Goal: Task Accomplishment & Management: Manage account settings

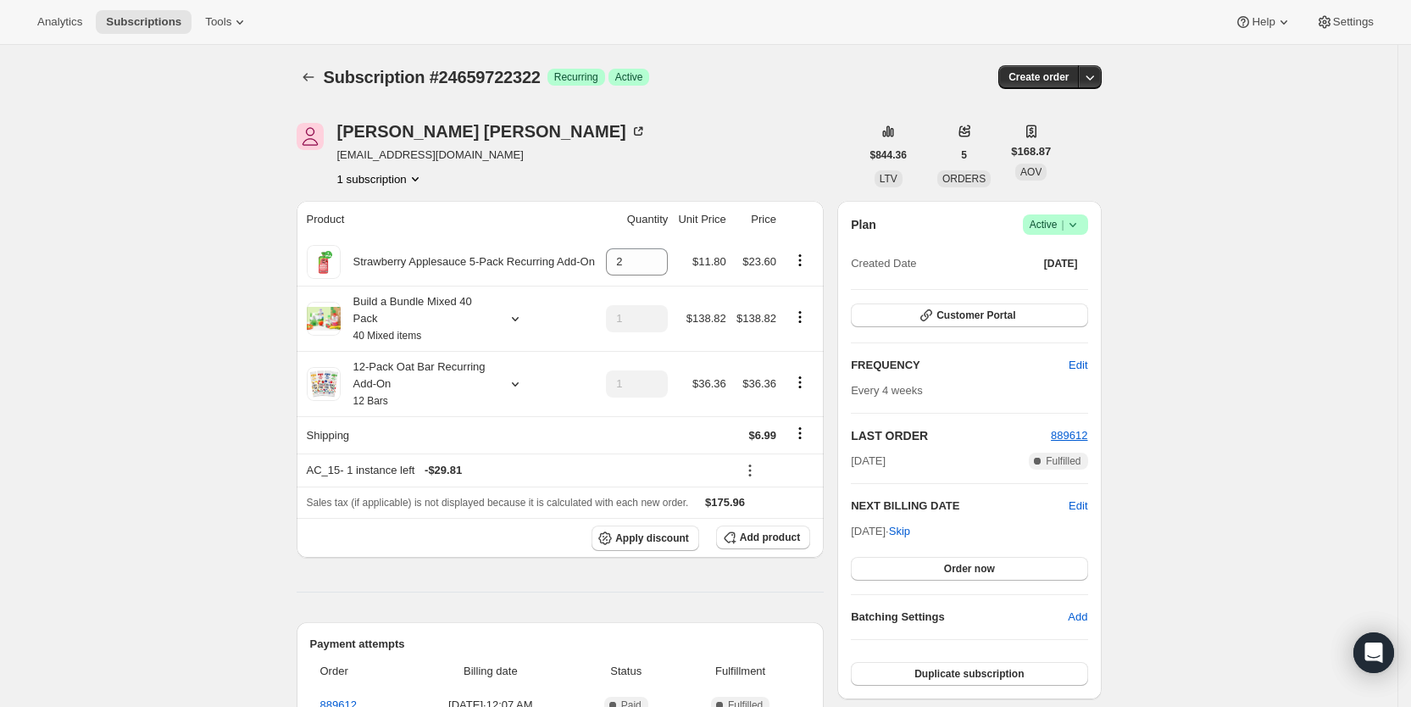
scroll to position [355, 0]
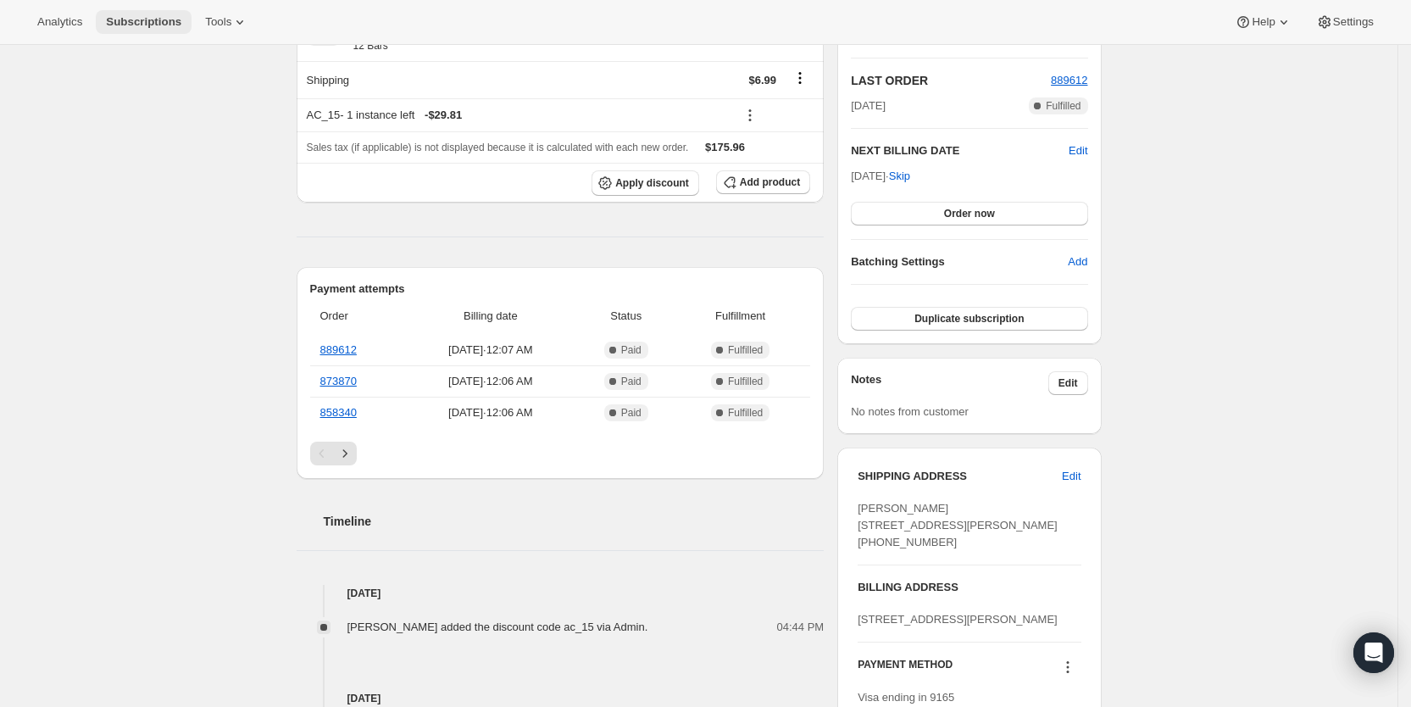
drag, startPoint x: 0, startPoint y: 0, endPoint x: 145, endPoint y: 19, distance: 146.2
click at [145, 19] on span "Subscriptions" at bounding box center [143, 22] width 75 height 14
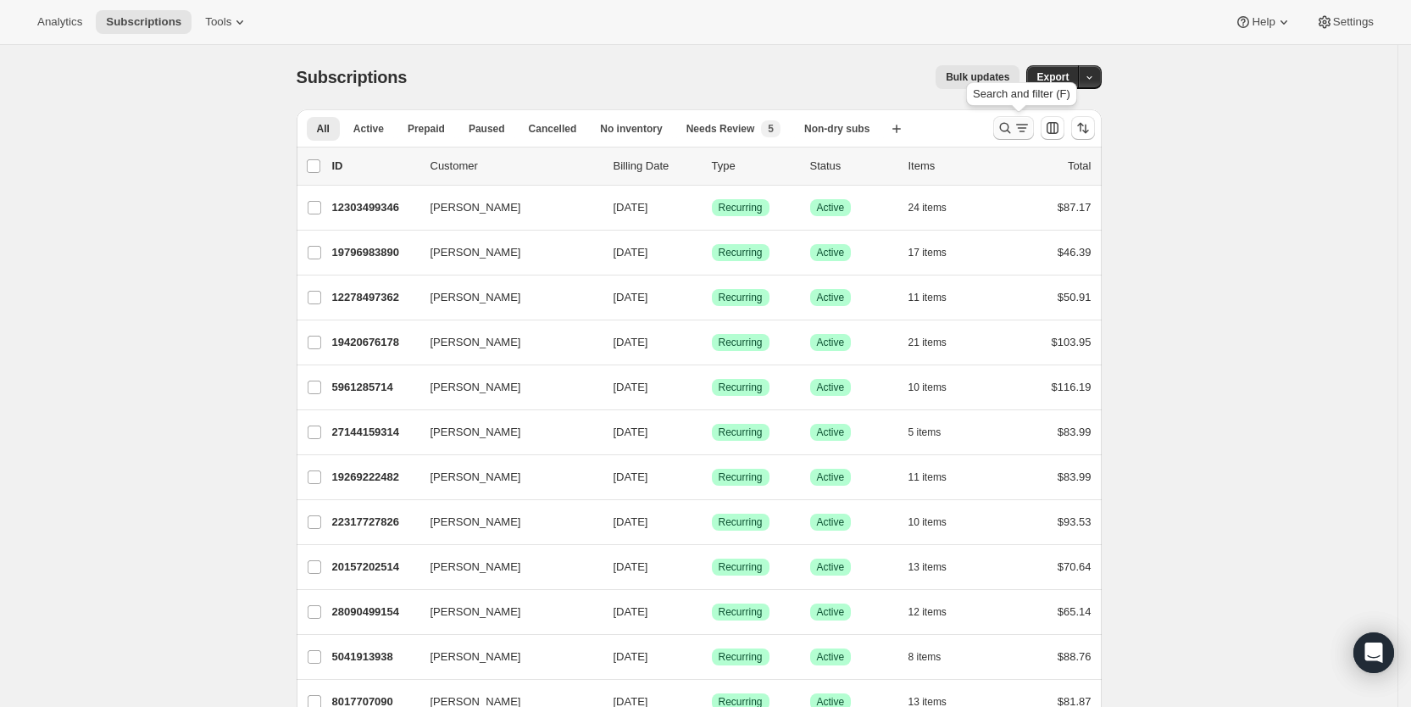
click at [1010, 126] on icon "Search and filter results" at bounding box center [1004, 128] width 11 height 11
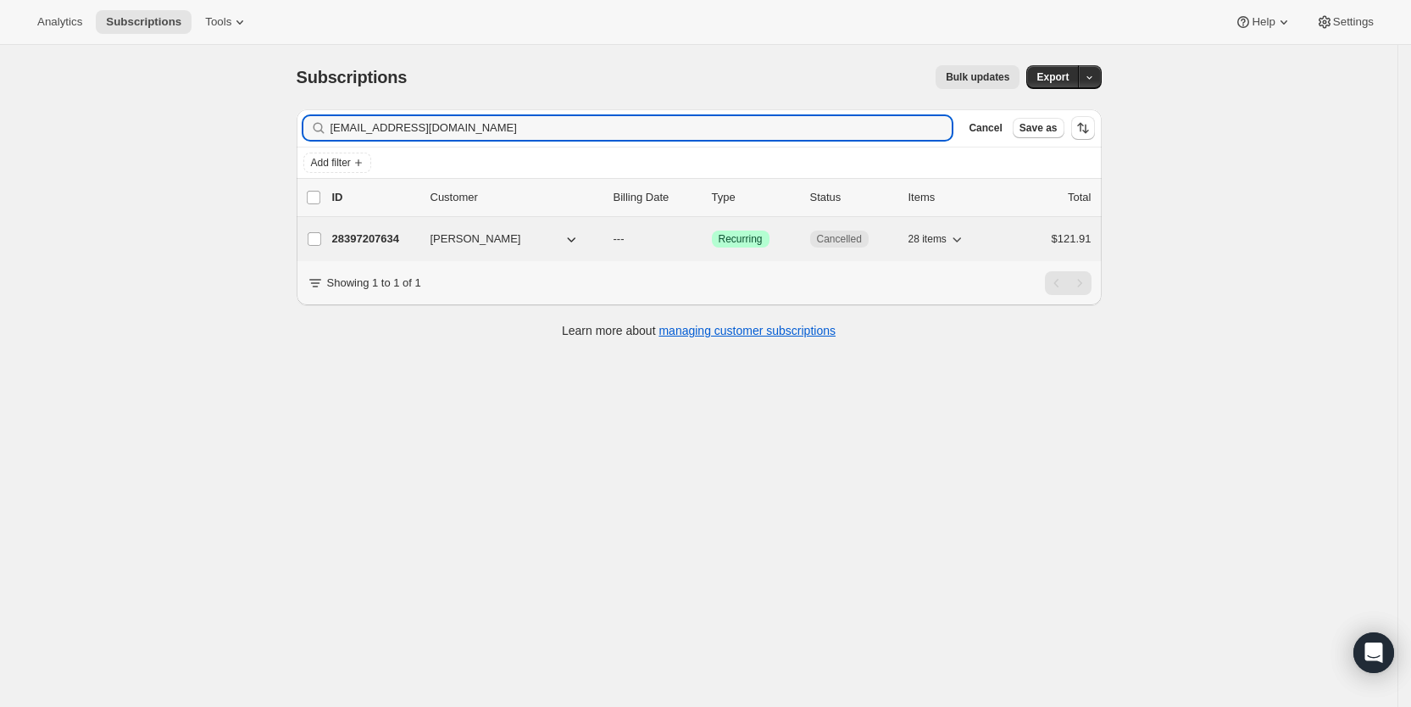
type input "[EMAIL_ADDRESS][DOMAIN_NAME]"
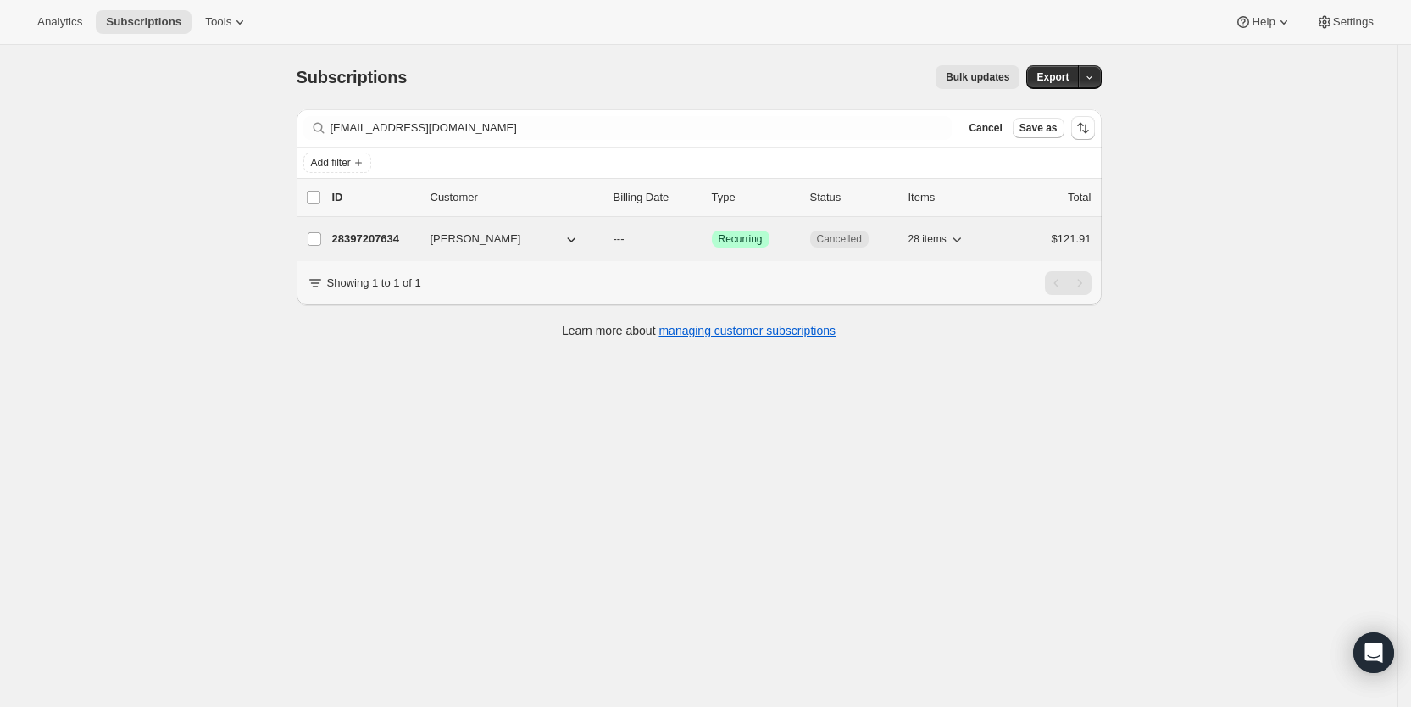
click at [625, 232] on span "---" at bounding box center [619, 238] width 11 height 13
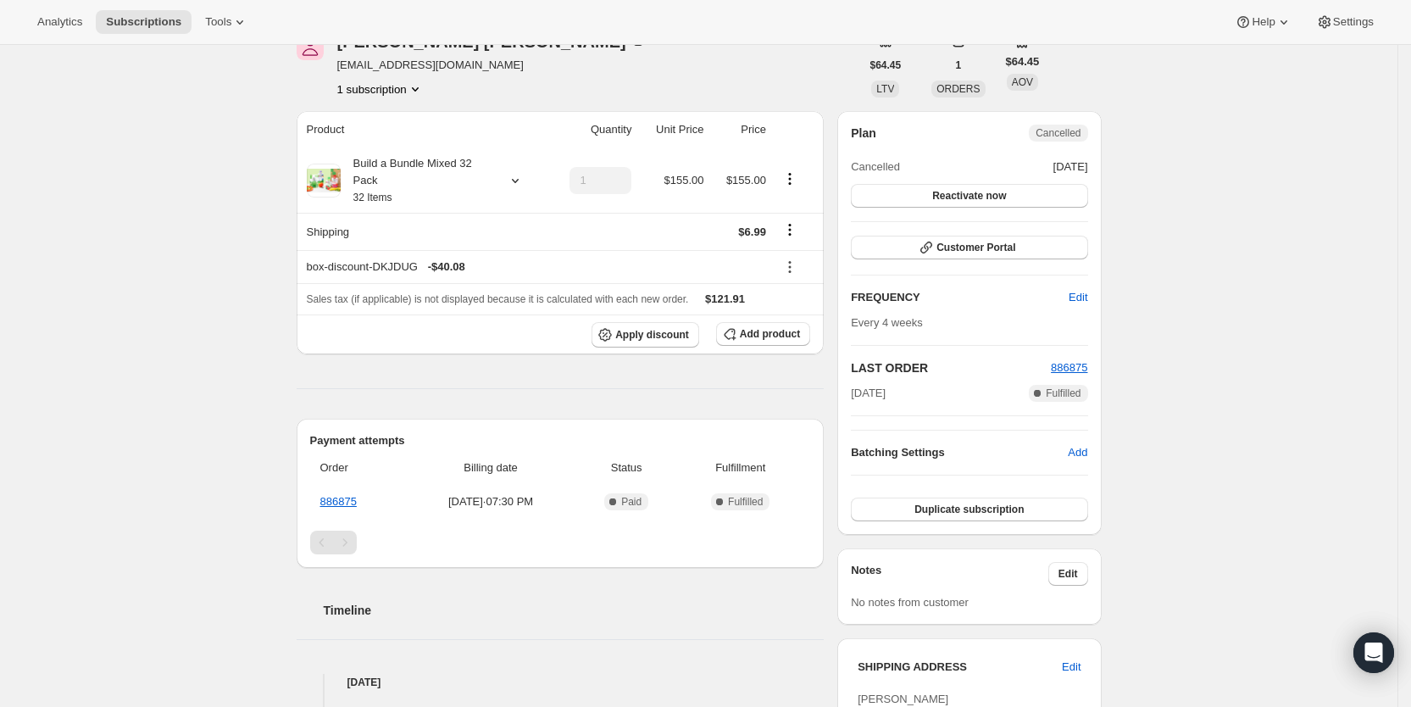
scroll to position [76, 0]
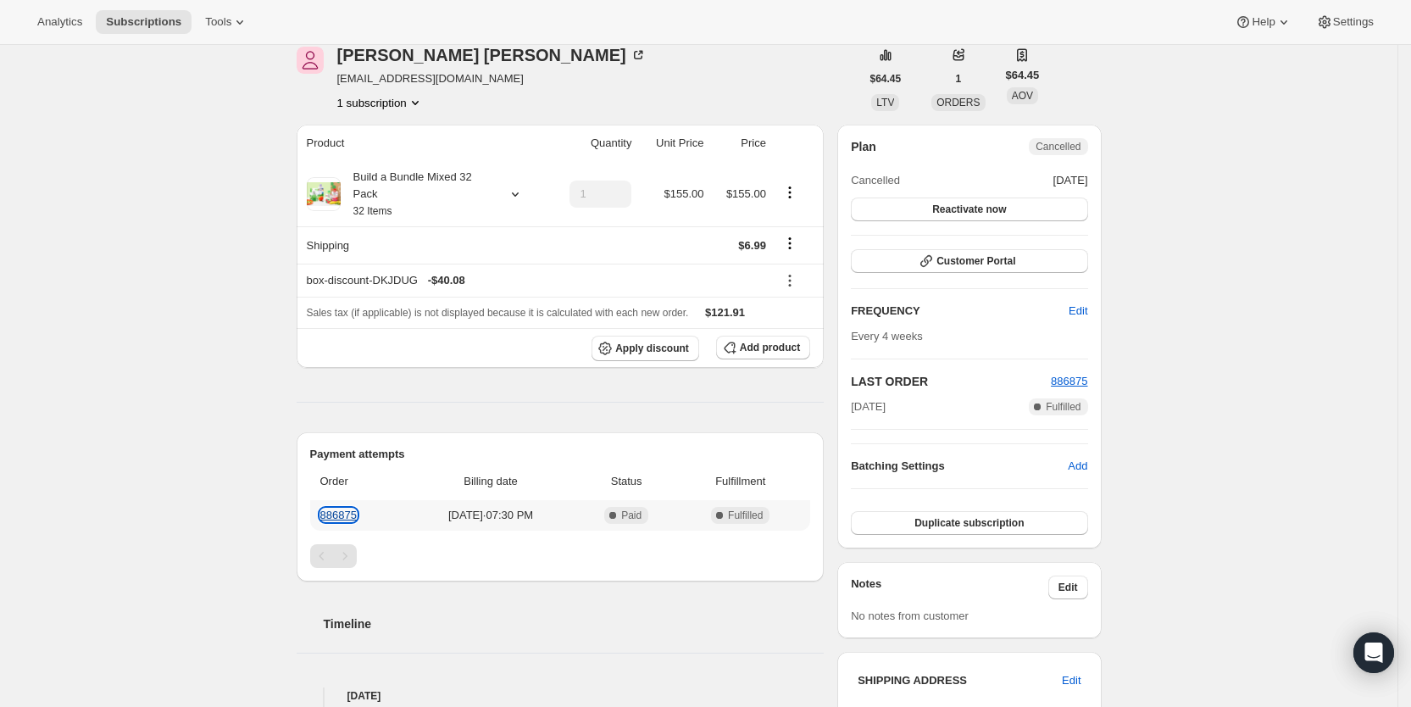
click at [348, 514] on link "886875" at bounding box center [338, 514] width 36 height 13
click at [164, 22] on span "Subscriptions" at bounding box center [143, 22] width 75 height 14
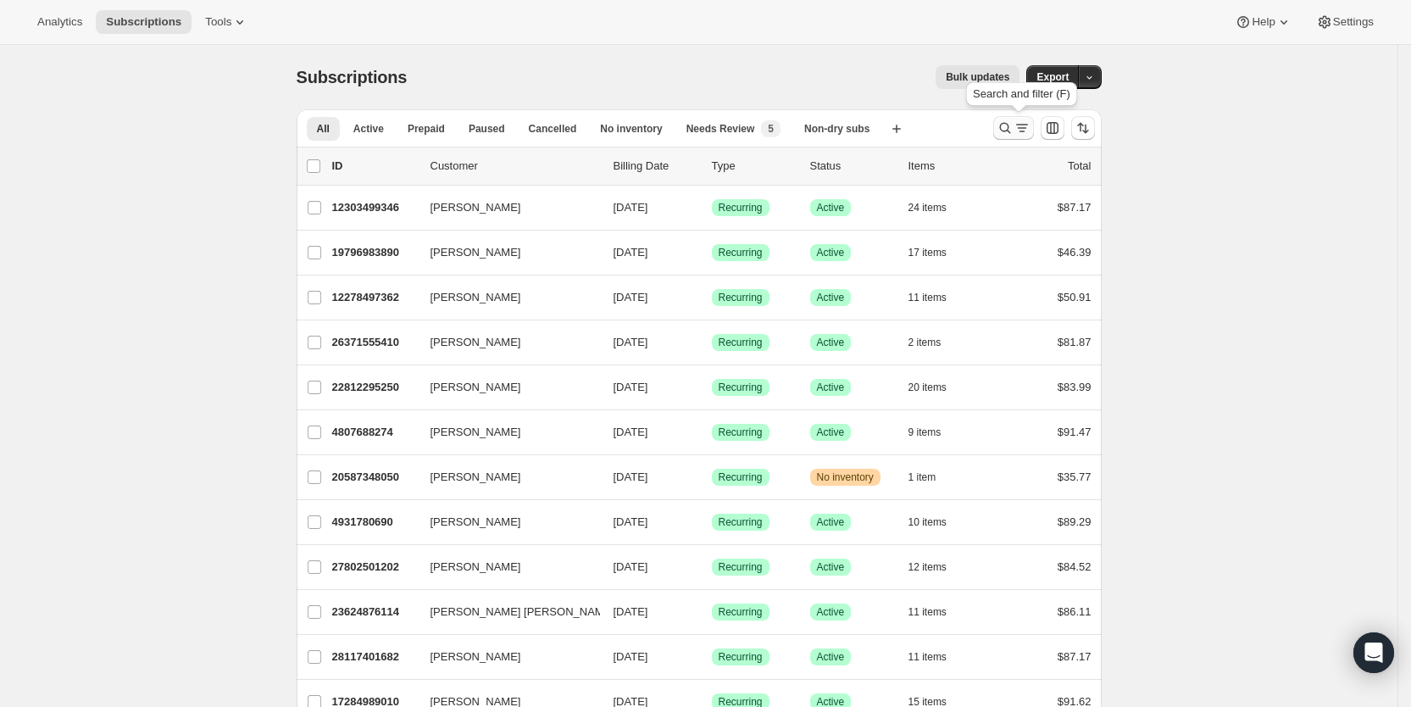
click at [1026, 128] on icon "Search and filter results" at bounding box center [1021, 128] width 9 height 2
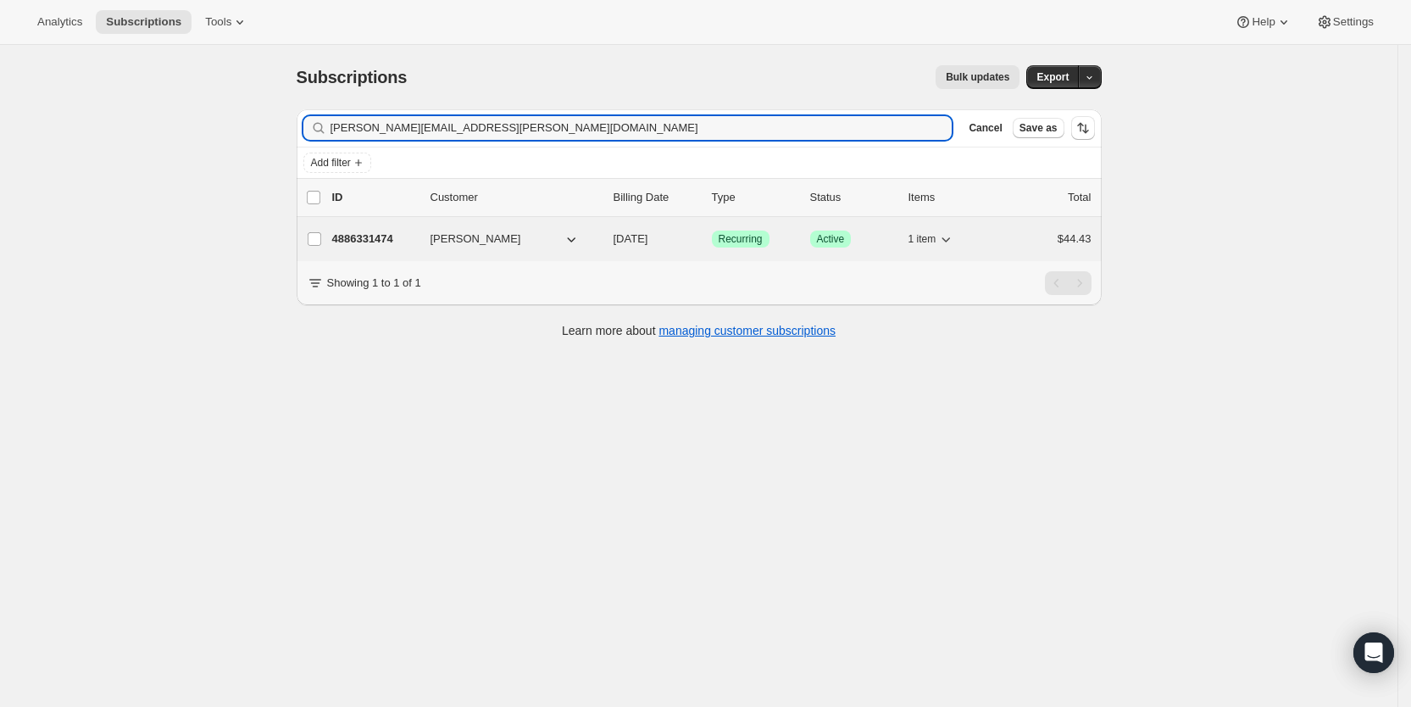
type input "[PERSON_NAME][EMAIL_ADDRESS][PERSON_NAME][DOMAIN_NAME]"
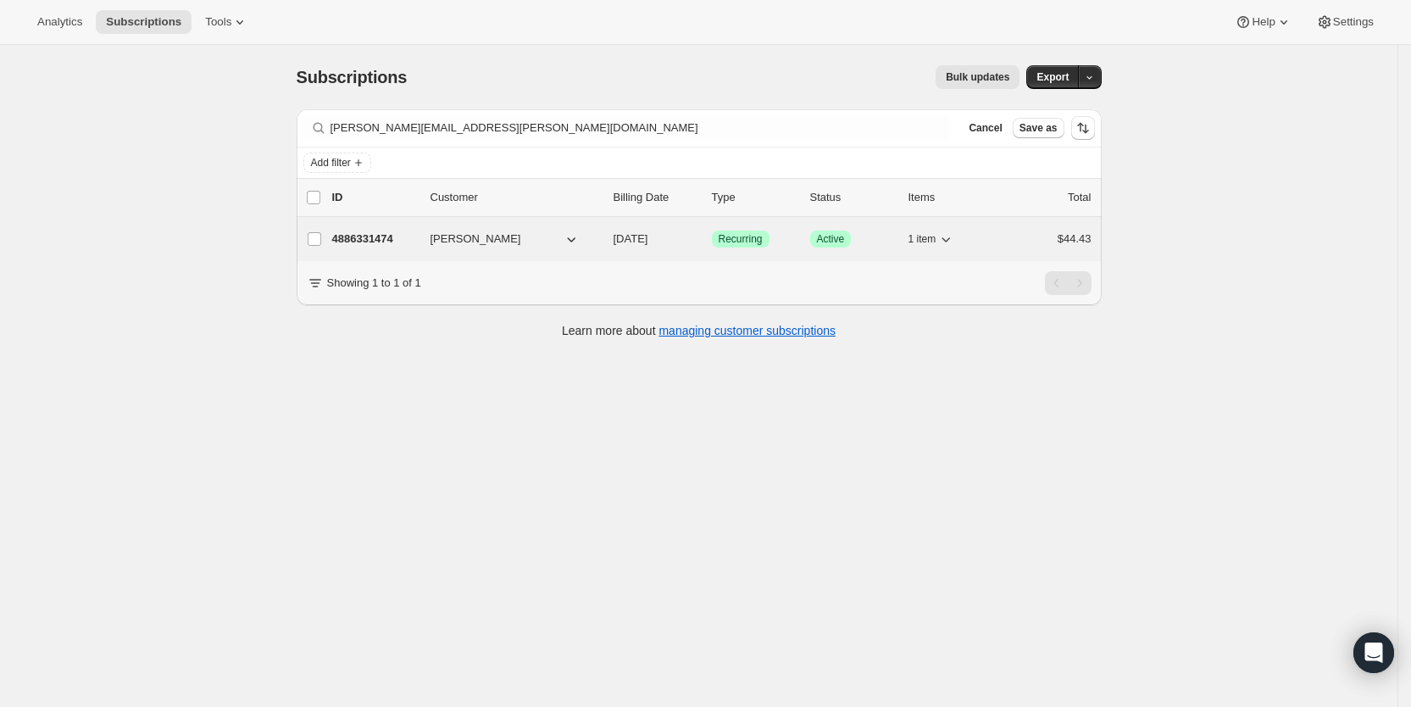
click at [642, 236] on span "[DATE]" at bounding box center [631, 238] width 35 height 13
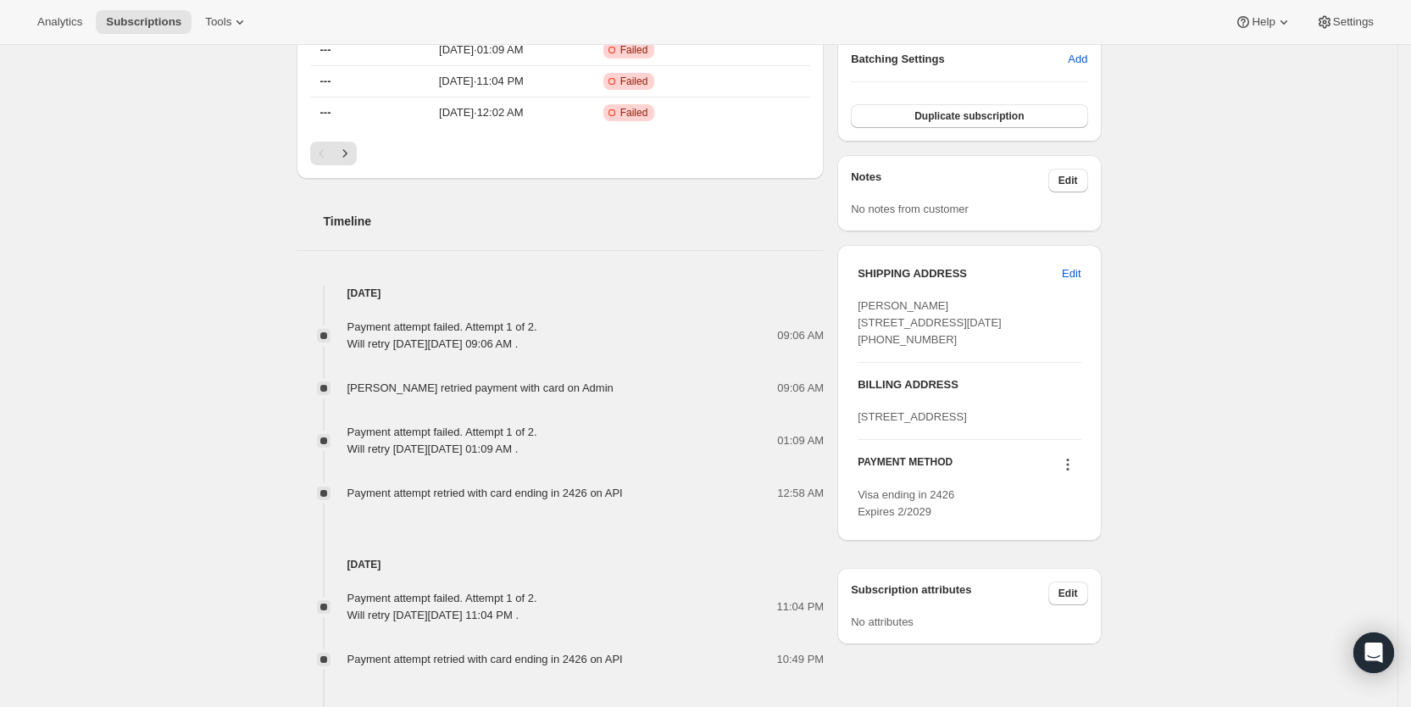
scroll to position [720, 0]
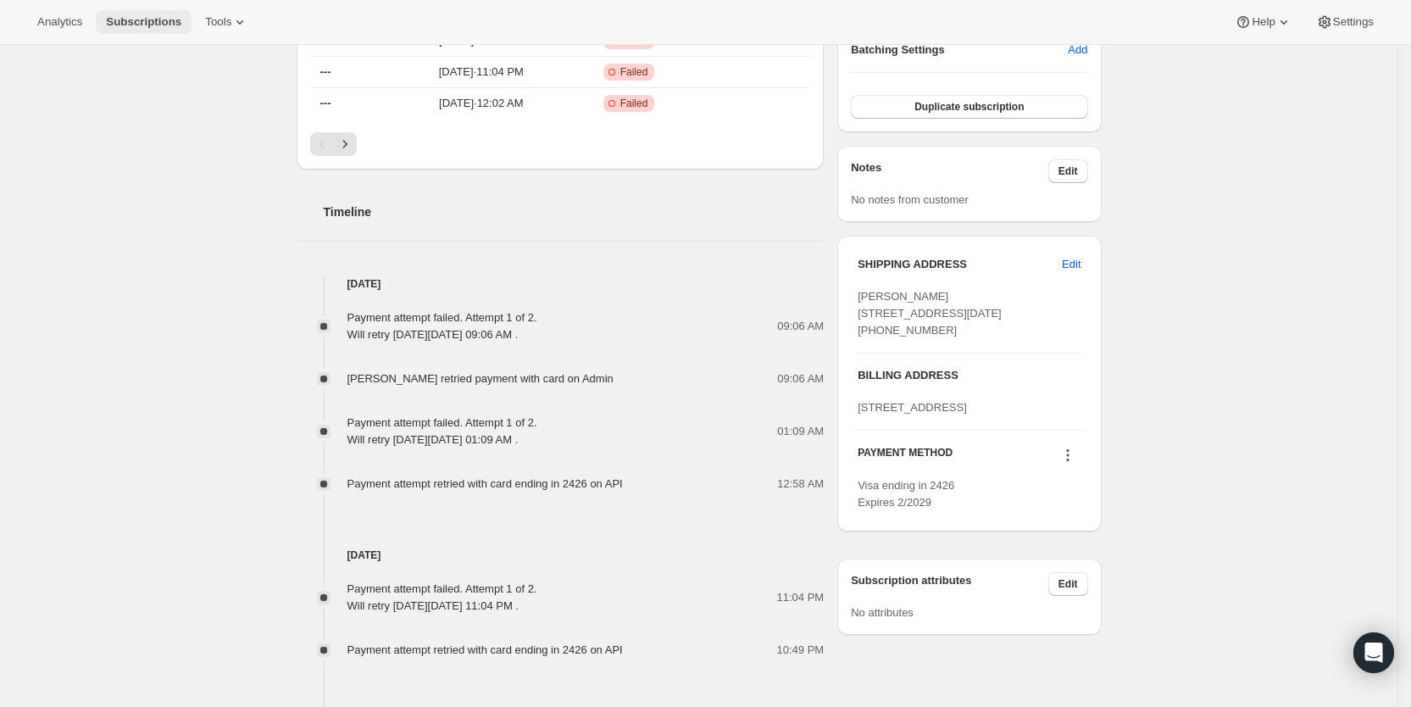
click at [144, 19] on span "Subscriptions" at bounding box center [143, 22] width 75 height 14
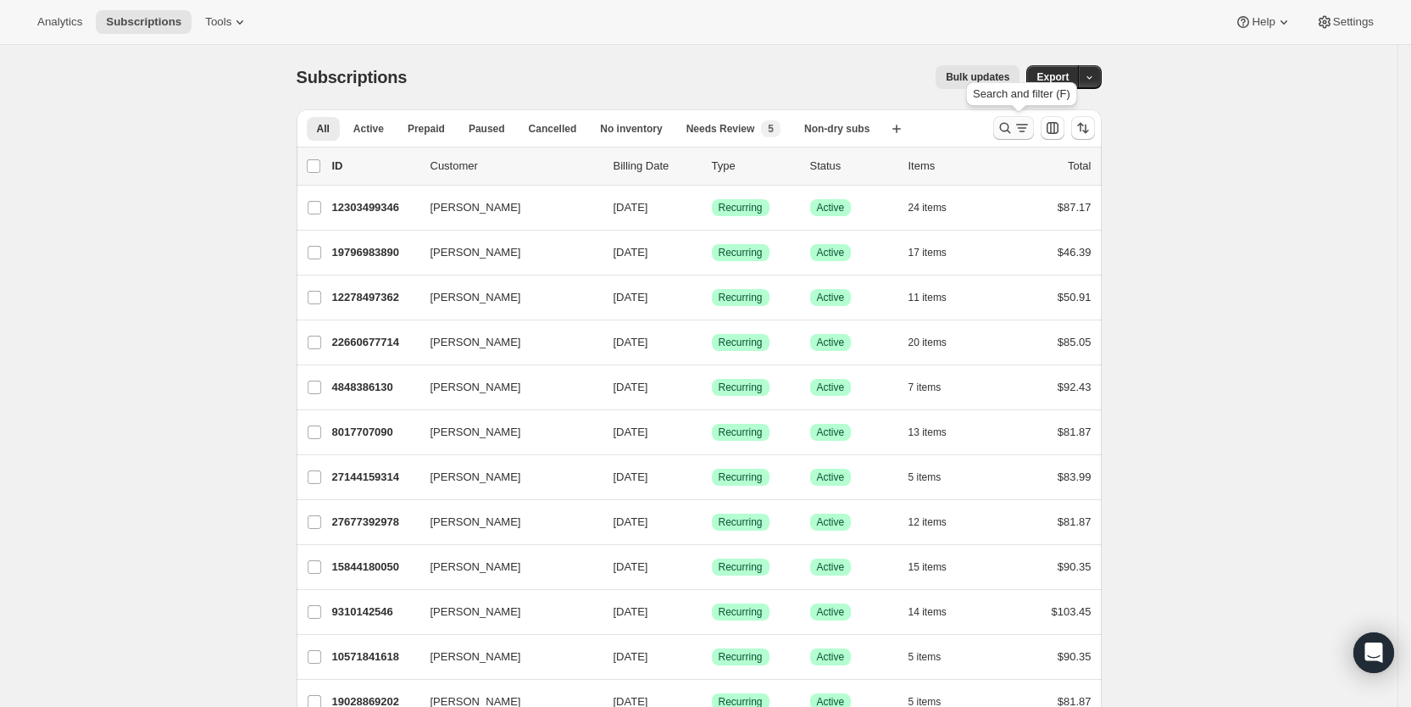
click at [1010, 121] on icon "Search and filter results" at bounding box center [1005, 127] width 17 height 17
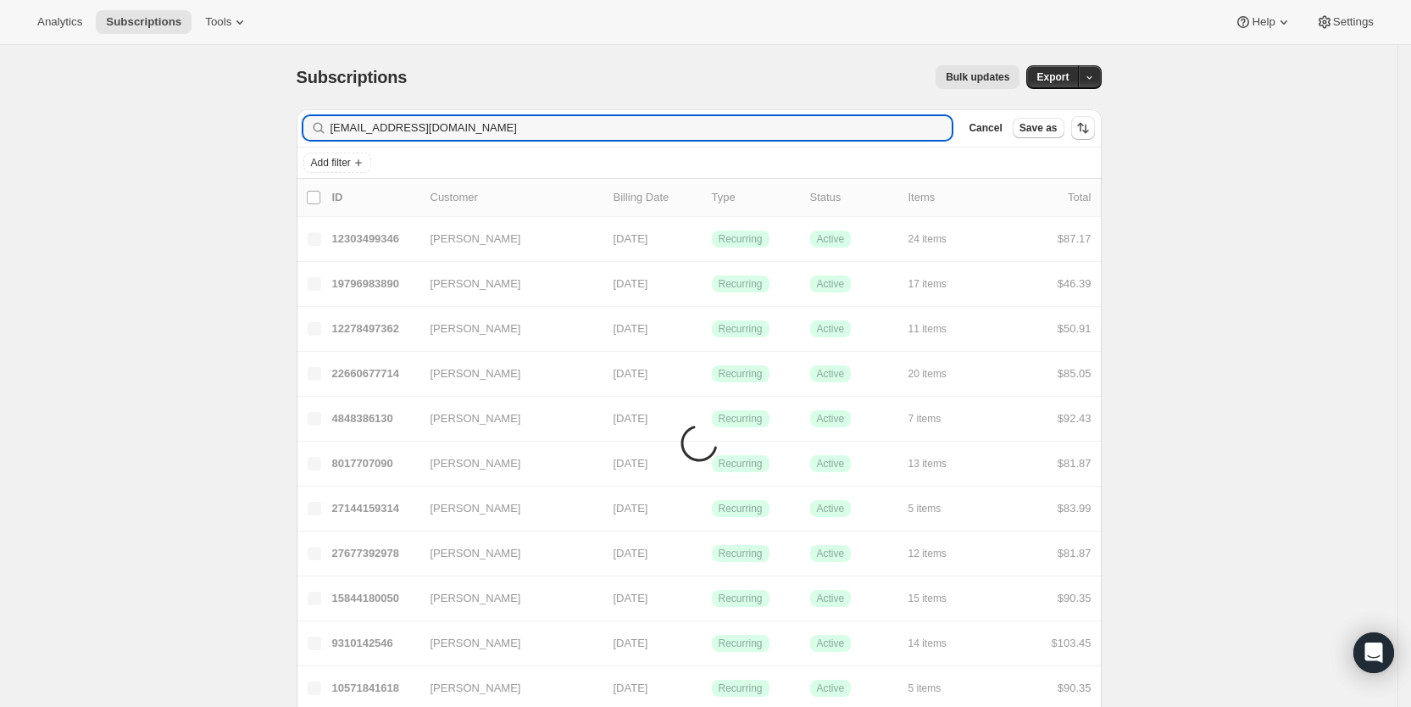
type input "[EMAIL_ADDRESS][DOMAIN_NAME]"
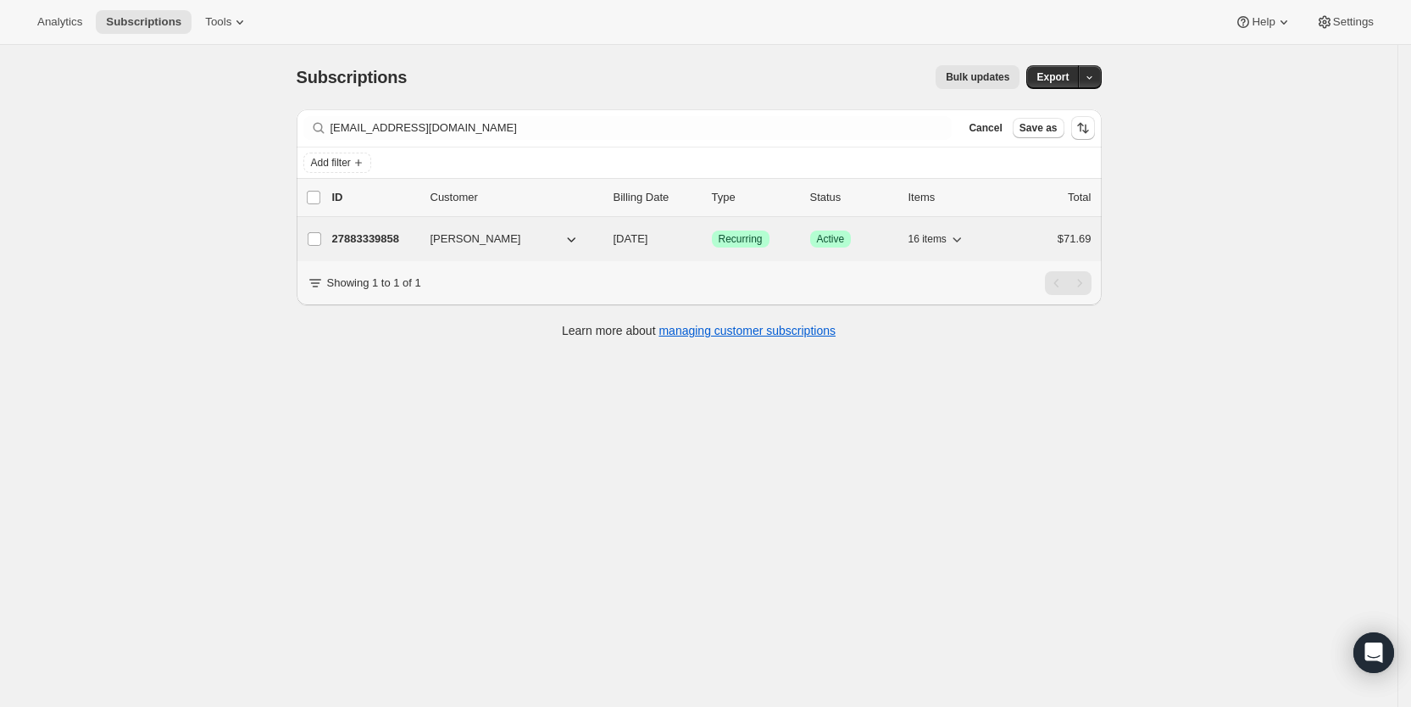
click at [635, 232] on span "[DATE]" at bounding box center [631, 238] width 35 height 13
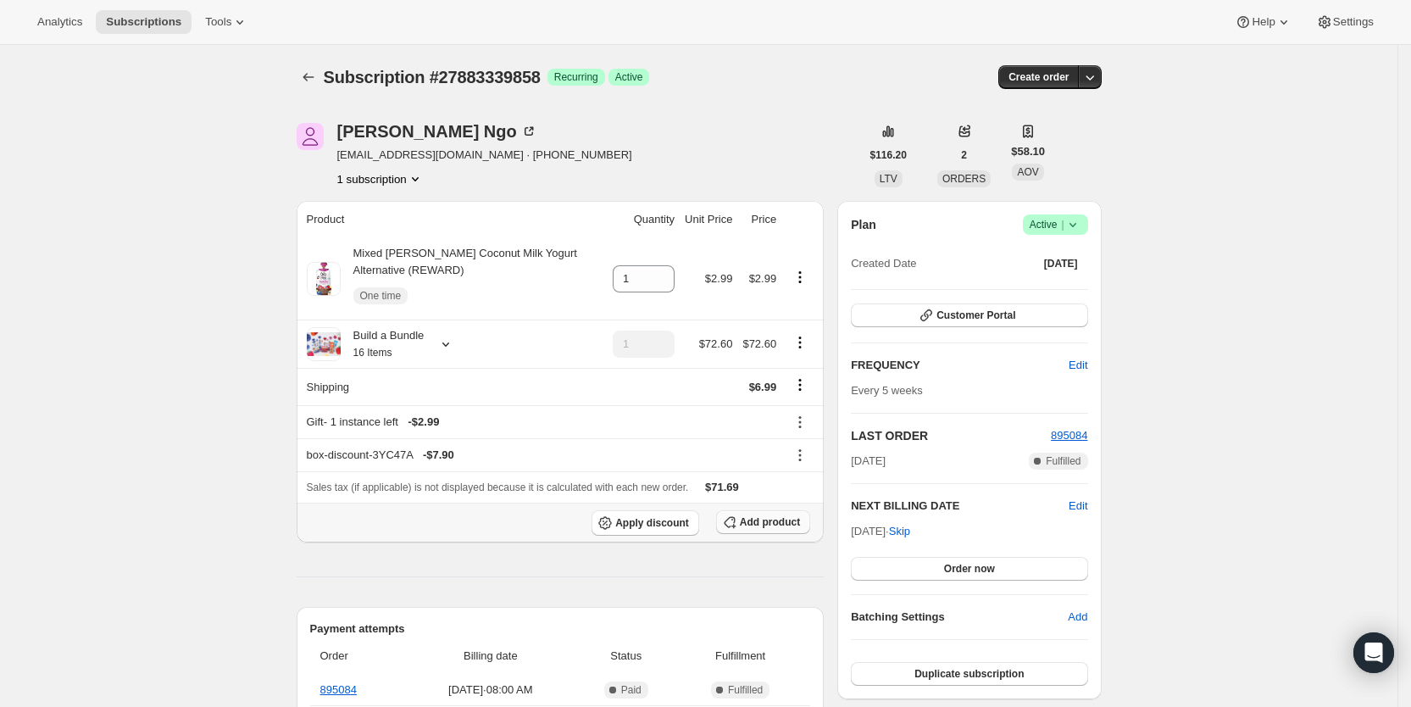
click at [784, 525] on span "Add product" at bounding box center [770, 522] width 60 height 14
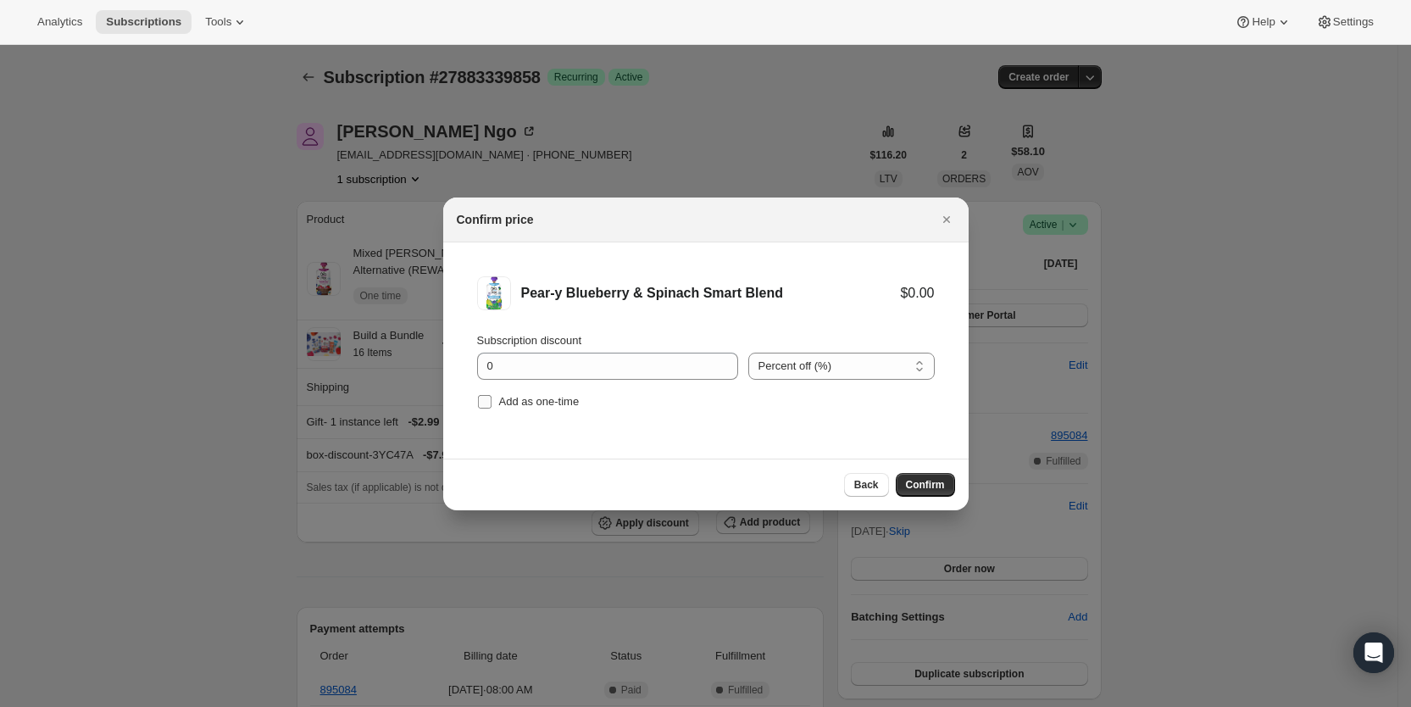
click at [489, 398] on input "Add as one-time" at bounding box center [485, 402] width 14 height 14
checkbox input "true"
click at [933, 478] on span "Confirm" at bounding box center [925, 485] width 39 height 14
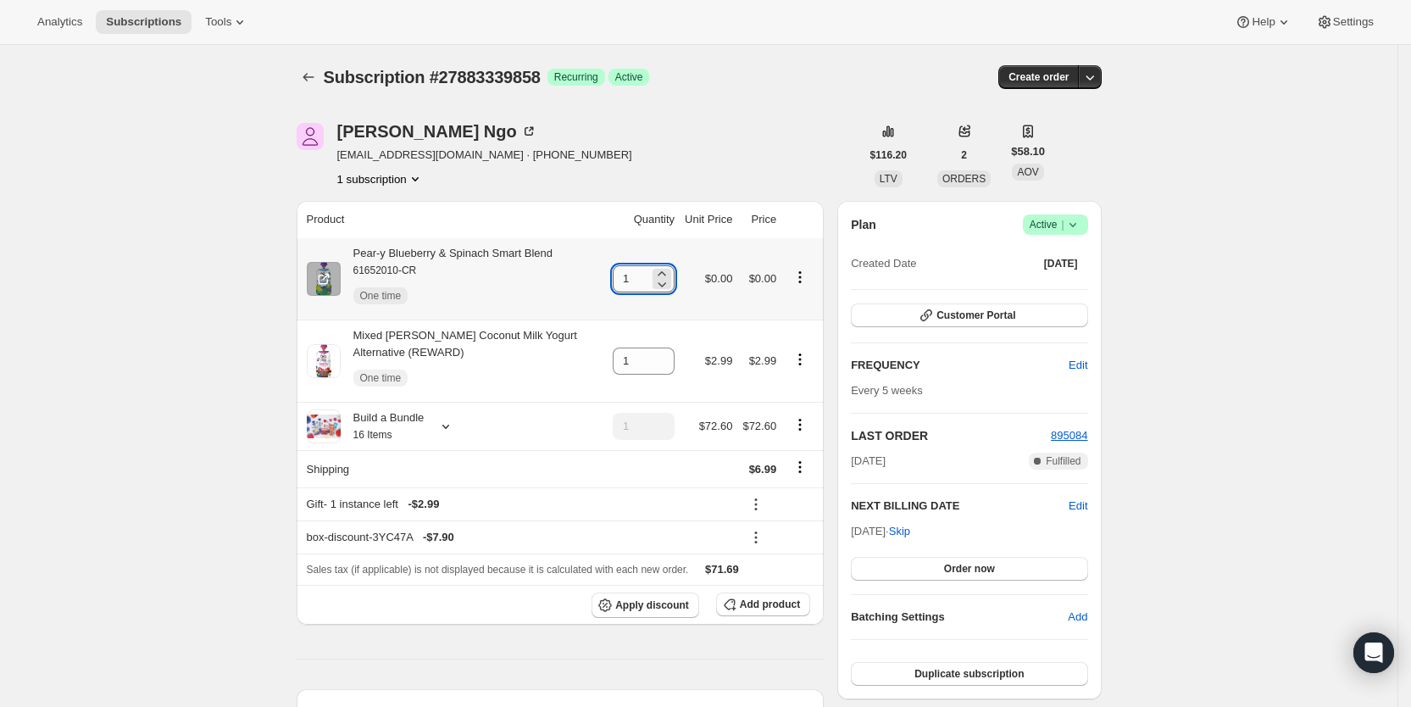
drag, startPoint x: 633, startPoint y: 282, endPoint x: 642, endPoint y: 281, distance: 8.5
click at [642, 281] on input "1" at bounding box center [631, 278] width 36 height 27
type input "3"
click at [148, 19] on span "Subscriptions" at bounding box center [143, 22] width 75 height 14
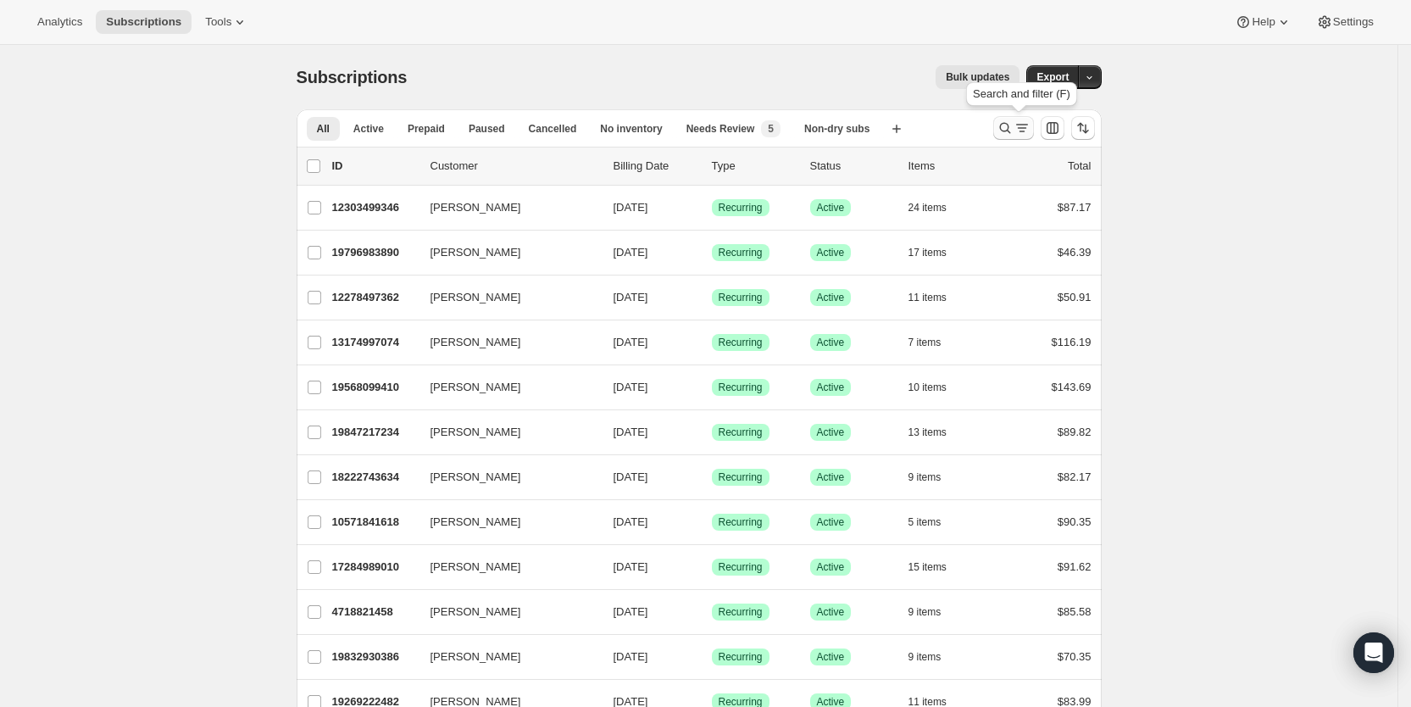
click at [1026, 125] on icon "Search and filter results" at bounding box center [1022, 127] width 17 height 17
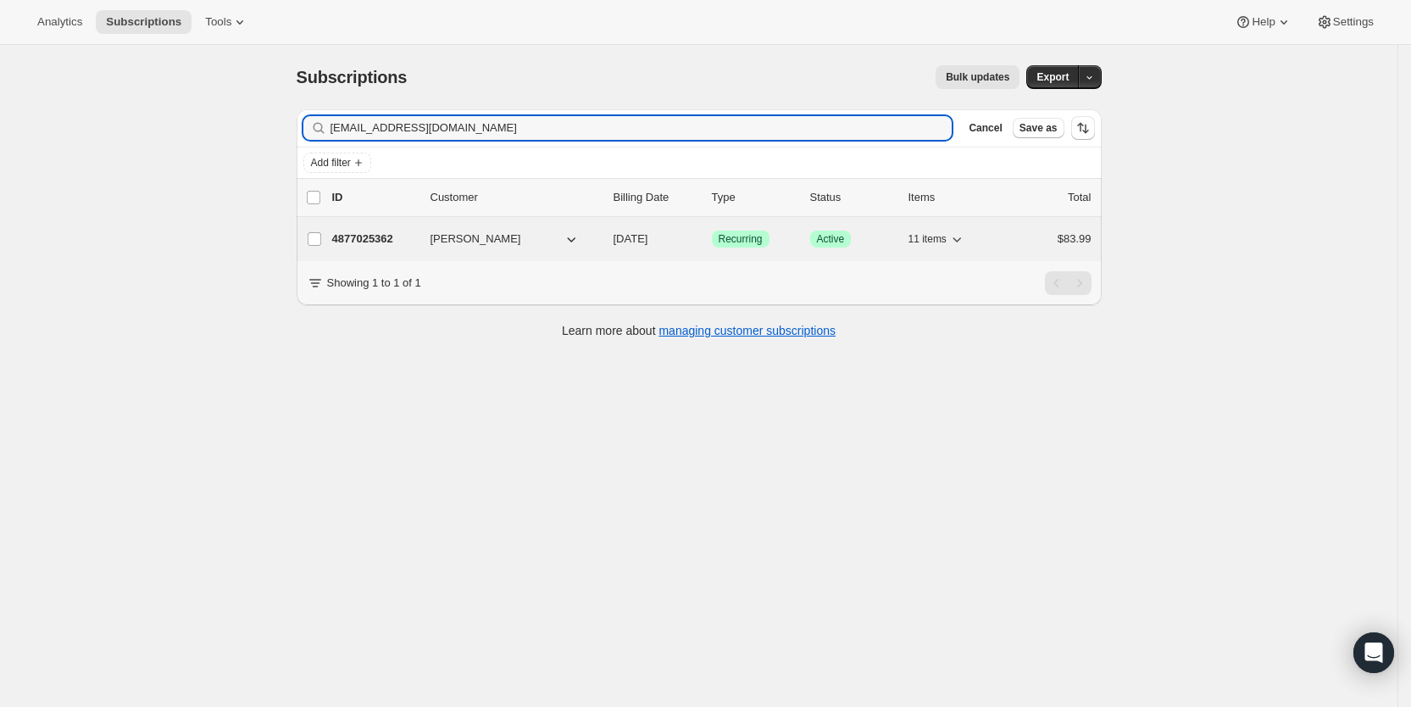
type input "[EMAIL_ADDRESS][DOMAIN_NAME]"
click at [648, 232] on span "[DATE]" at bounding box center [631, 238] width 35 height 13
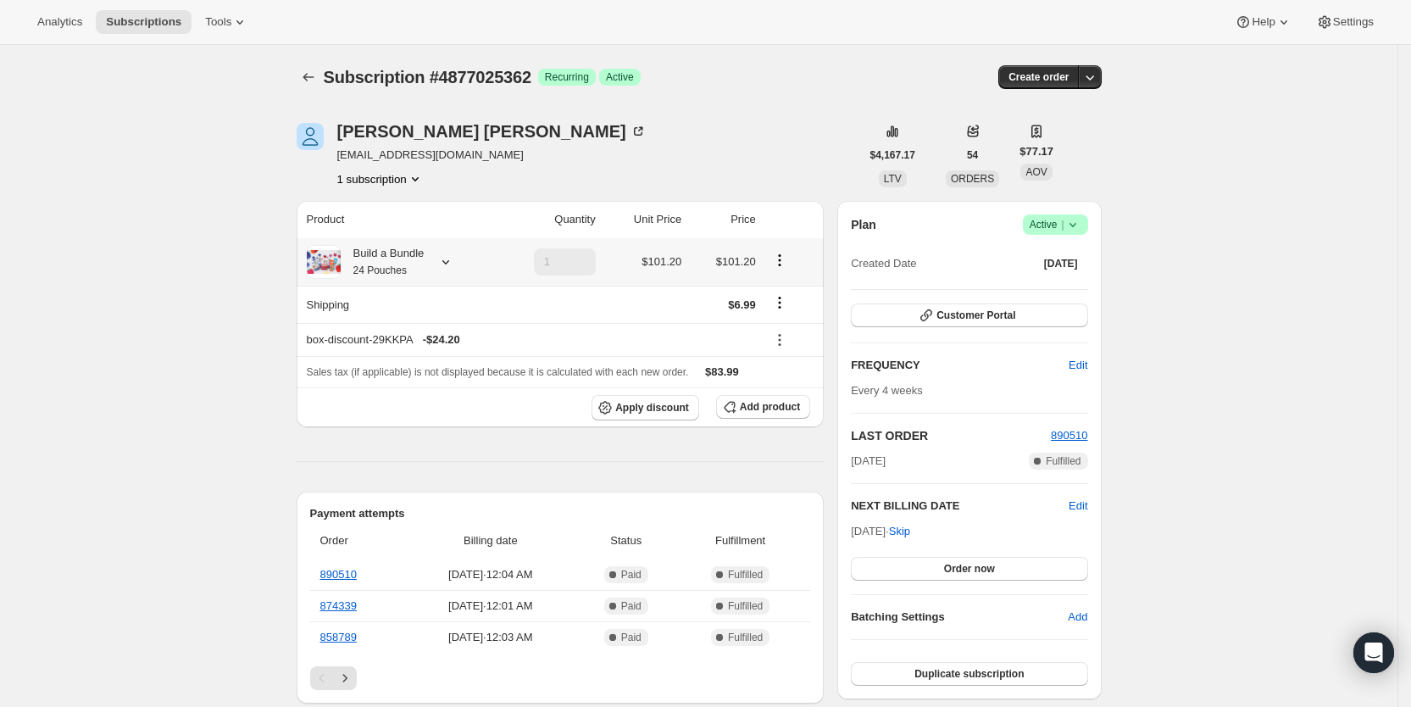
click at [449, 262] on icon at bounding box center [445, 262] width 7 height 4
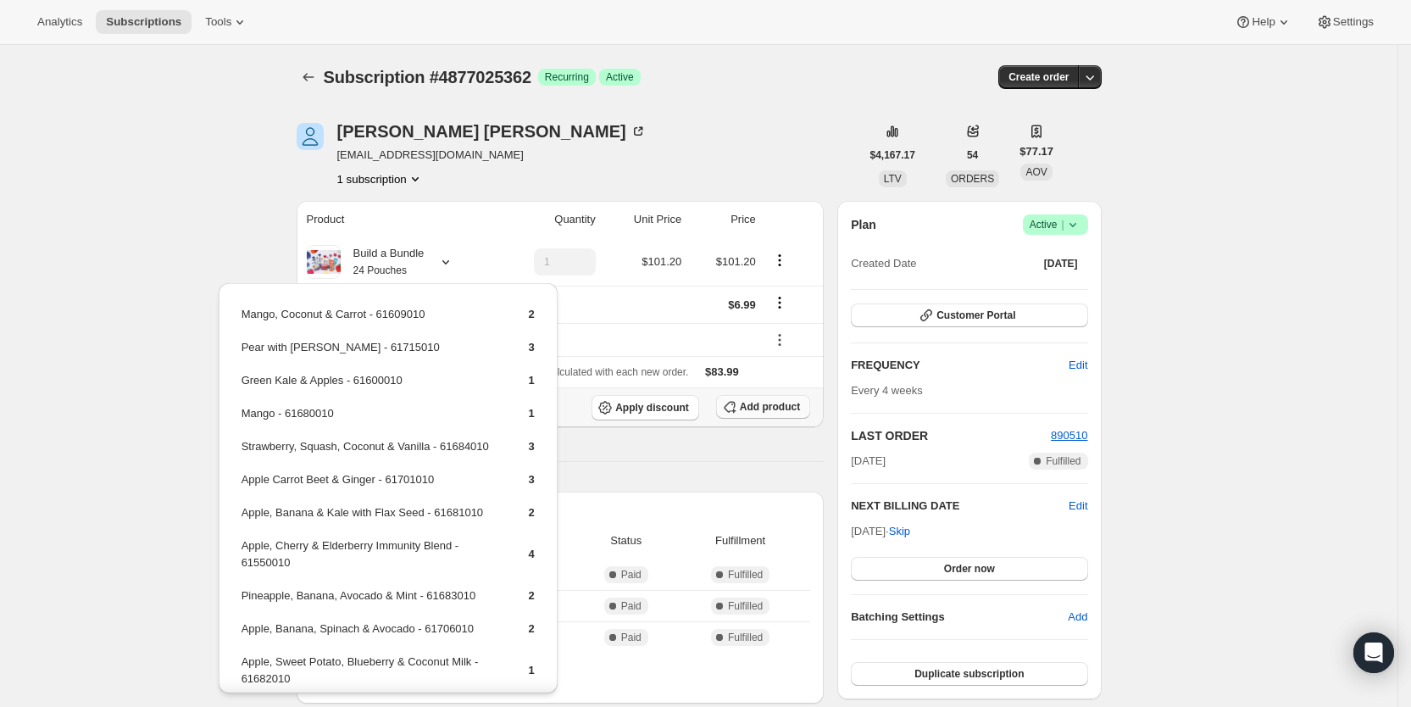
click at [781, 400] on span "Add product" at bounding box center [770, 407] width 60 height 14
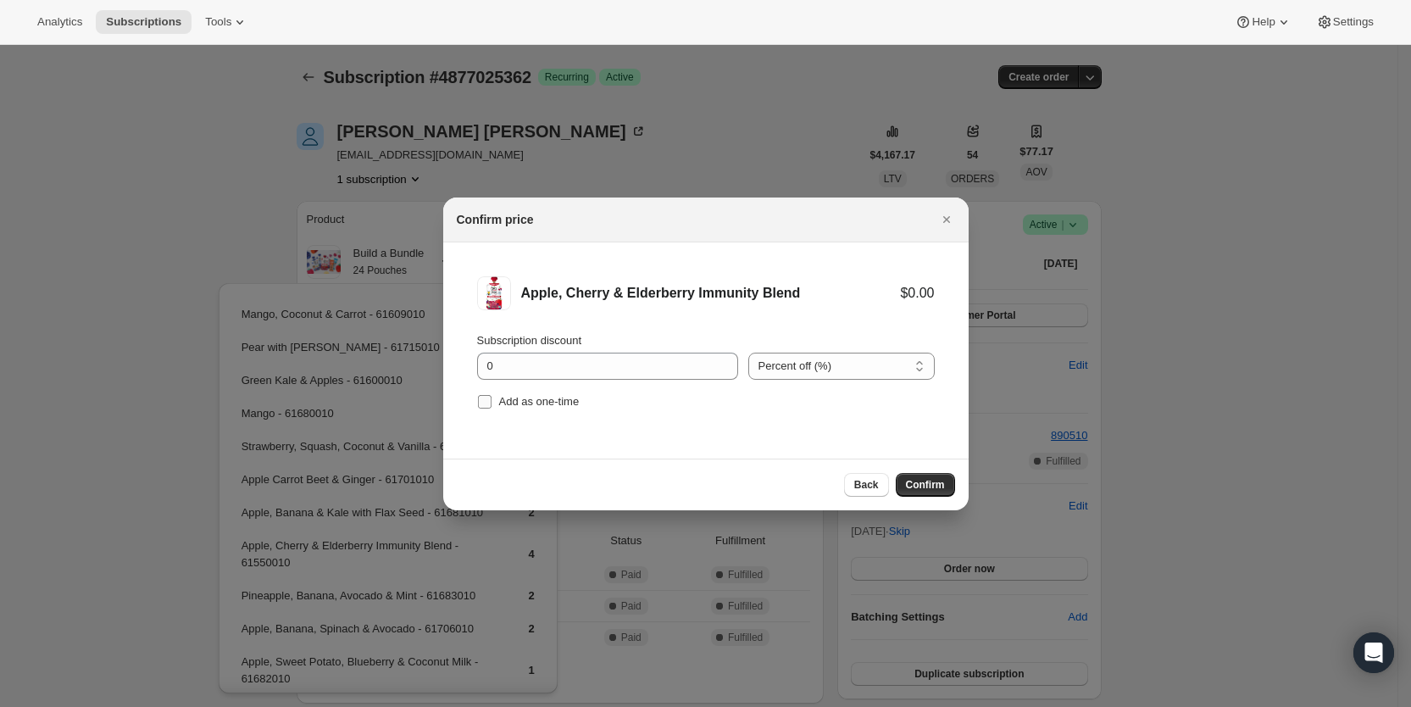
click at [485, 399] on input "Add as one-time" at bounding box center [485, 402] width 14 height 14
checkbox input "true"
click at [926, 483] on span "Confirm" at bounding box center [925, 485] width 39 height 14
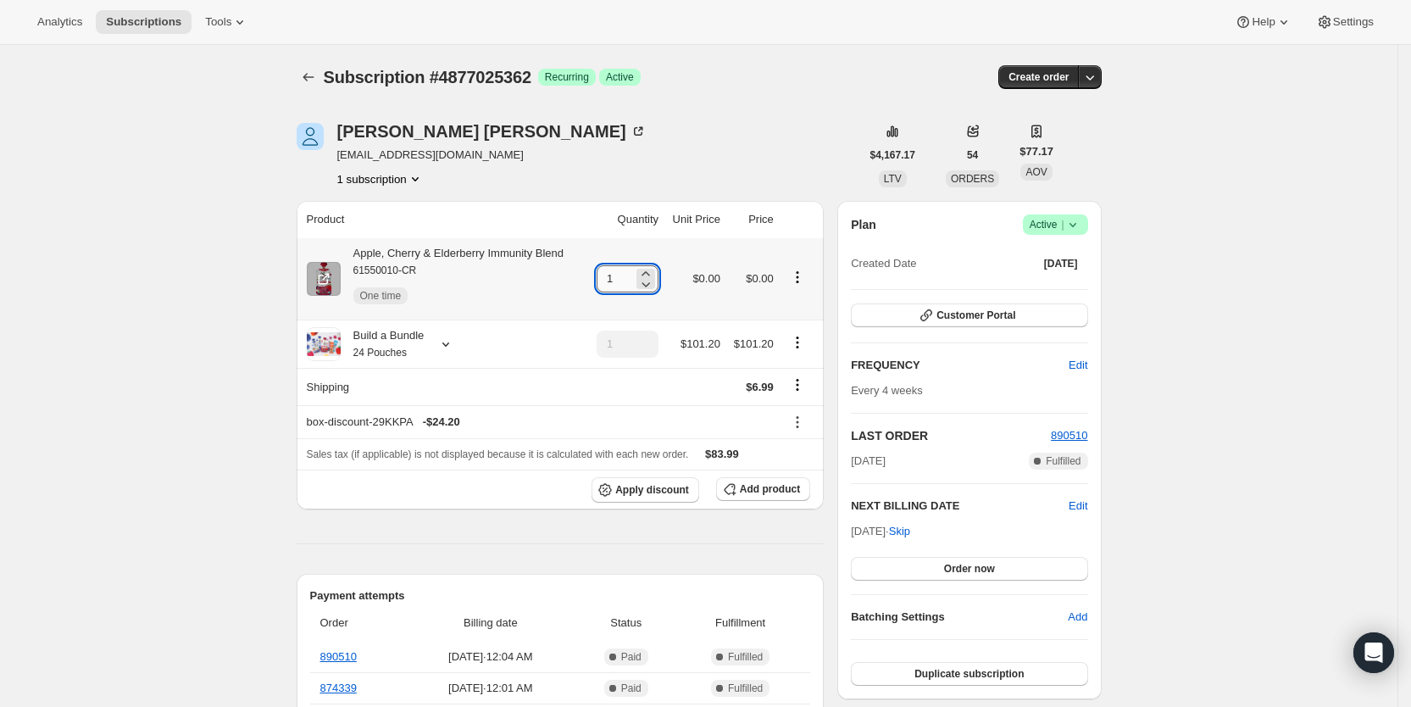
drag, startPoint x: 609, startPoint y: 274, endPoint x: 625, endPoint y: 275, distance: 15.3
click at [625, 275] on input "1" at bounding box center [615, 278] width 36 height 27
type input "3"
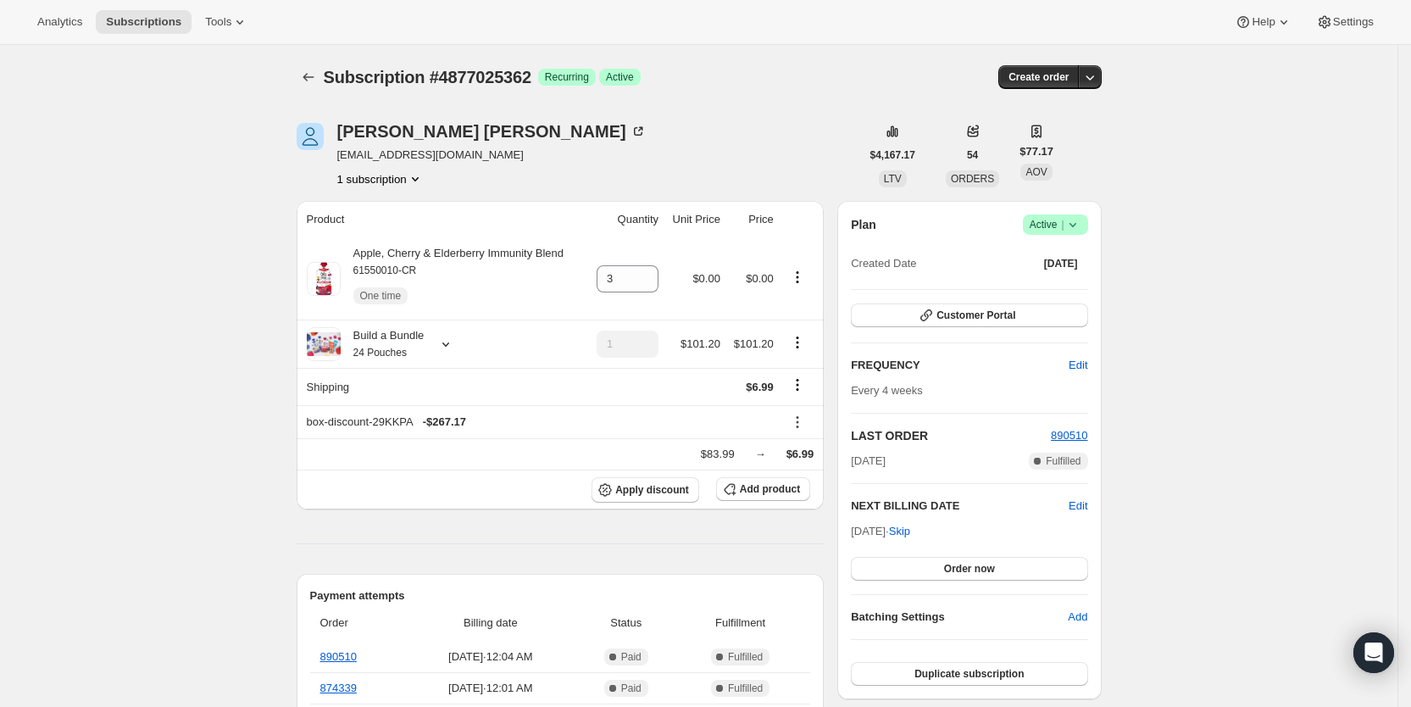
drag, startPoint x: 862, startPoint y: 35, endPoint x: 864, endPoint y: 2, distance: 33.1
click at [862, 26] on div "Analytics Subscriptions Tools Help Settings" at bounding box center [705, 22] width 1411 height 45
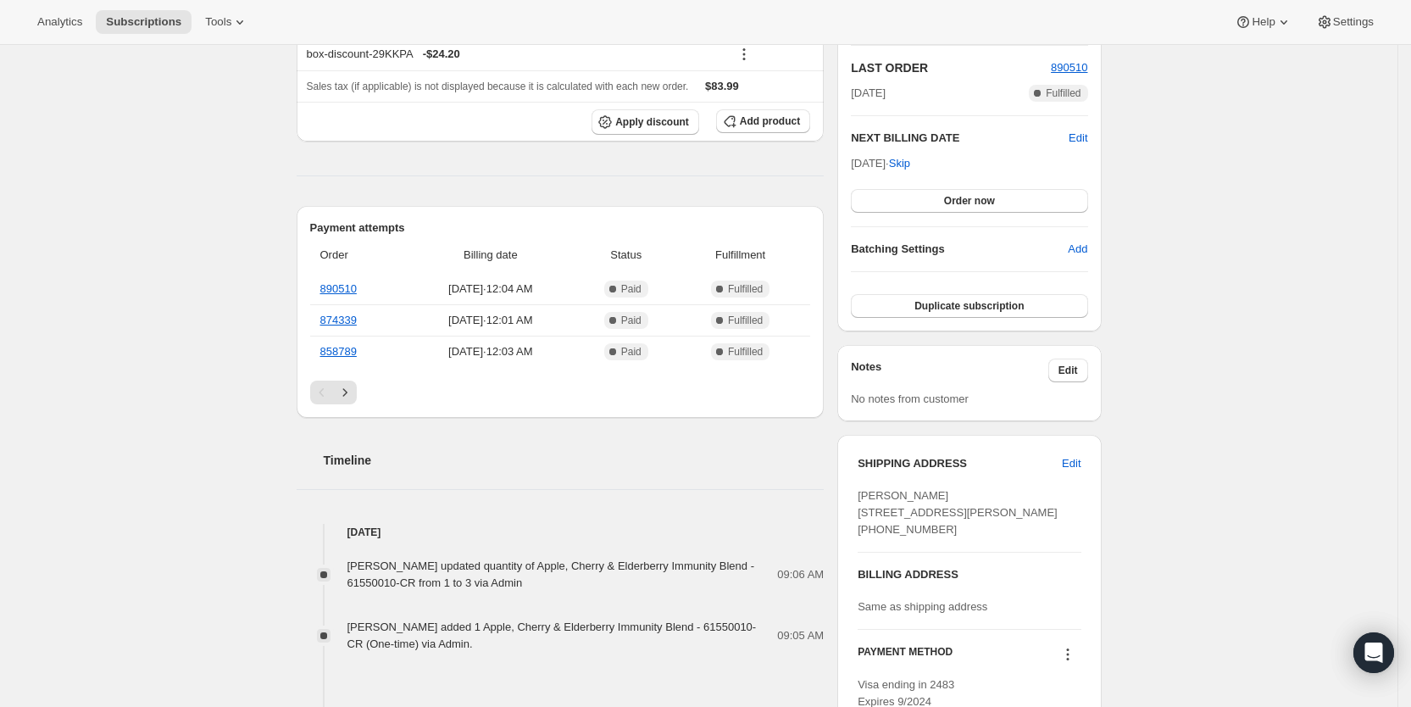
scroll to position [392, 0]
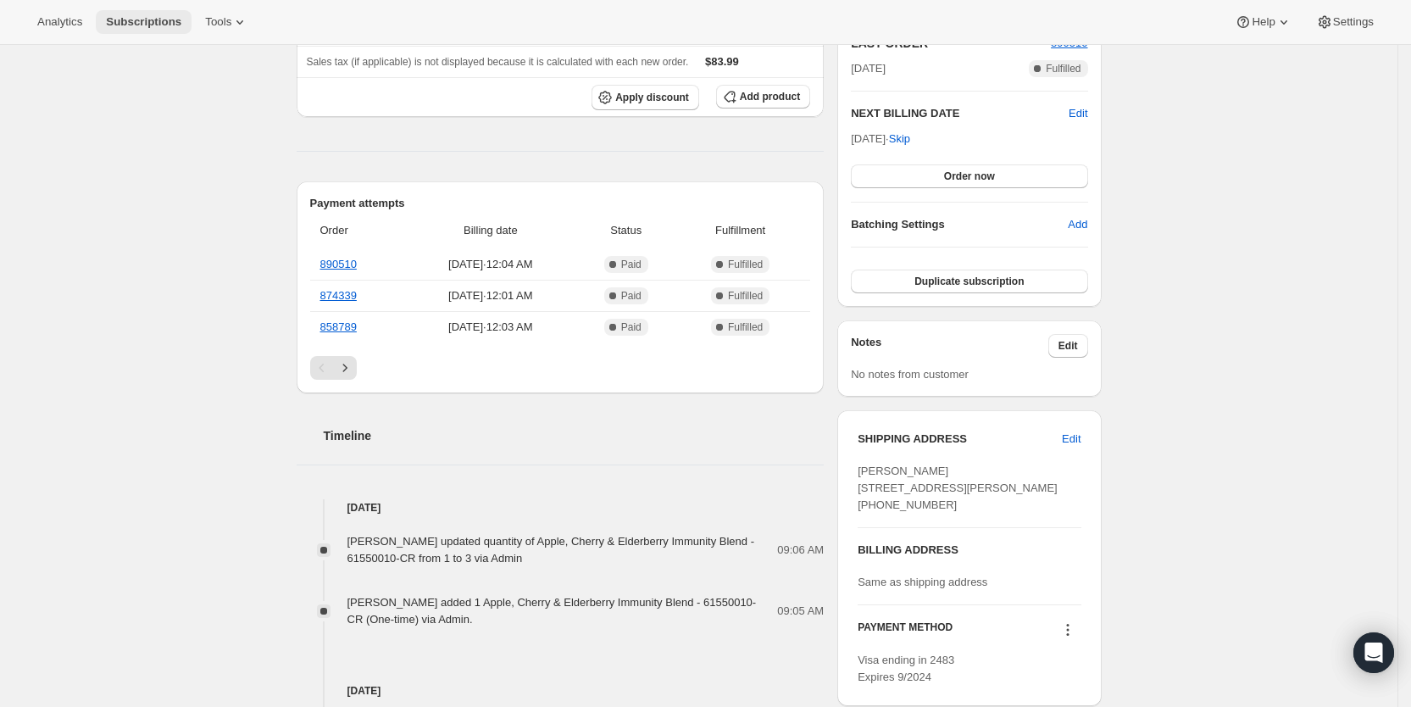
click at [122, 15] on span "Subscriptions" at bounding box center [143, 22] width 75 height 14
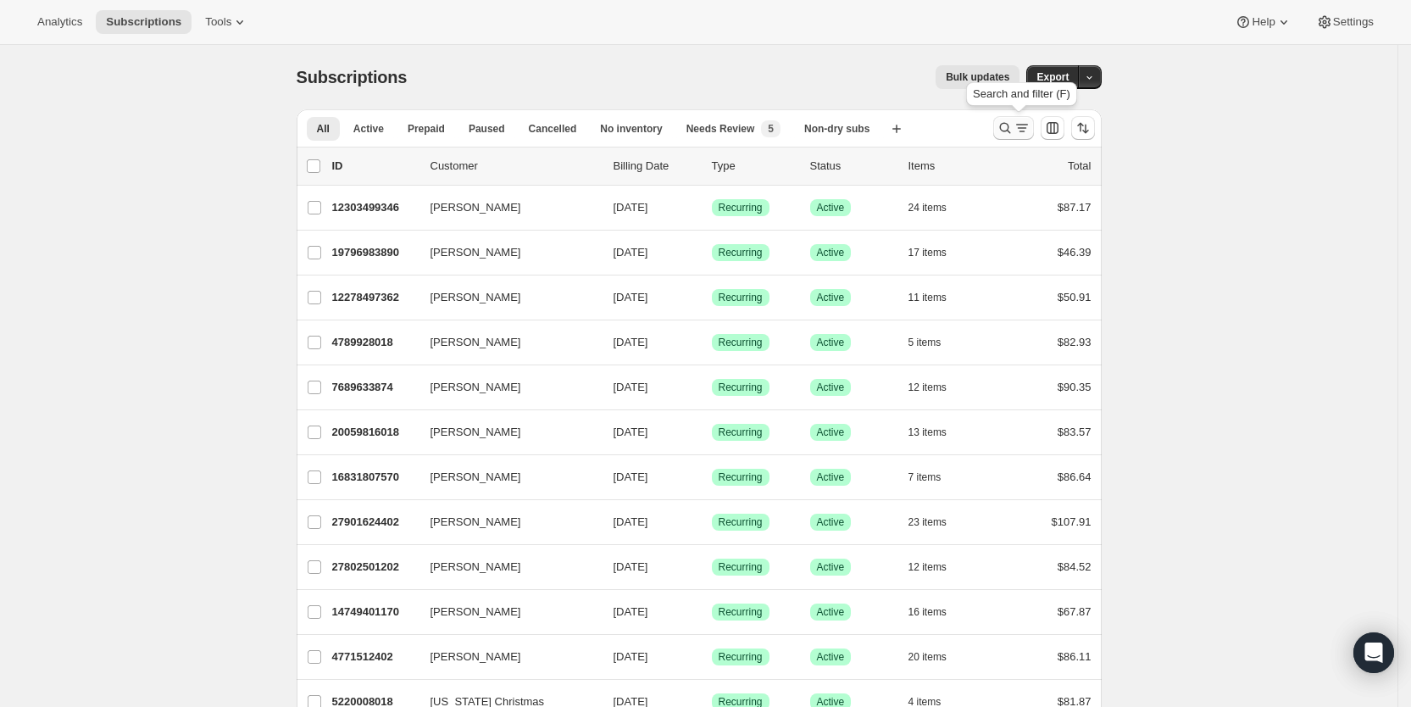
click at [1014, 132] on icon "Search and filter results" at bounding box center [1005, 127] width 17 height 17
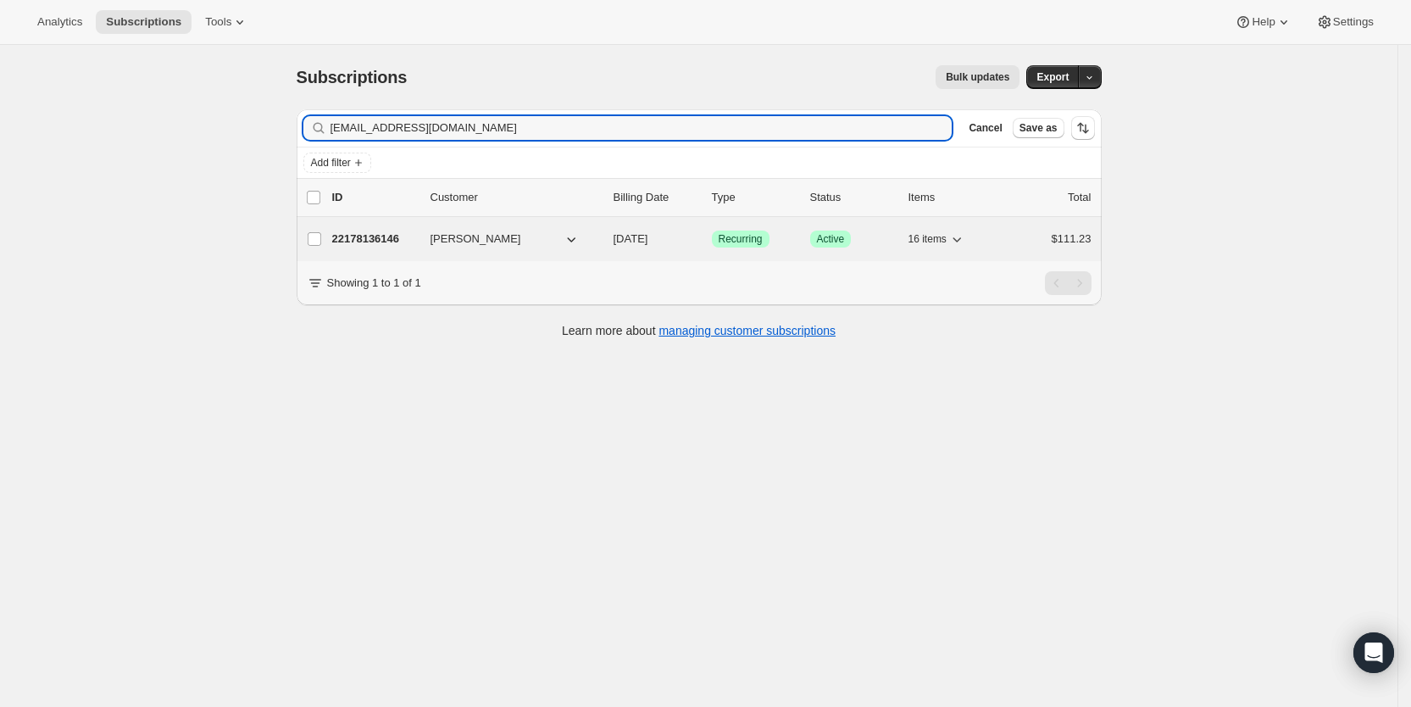
type input "[EMAIL_ADDRESS][DOMAIN_NAME]"
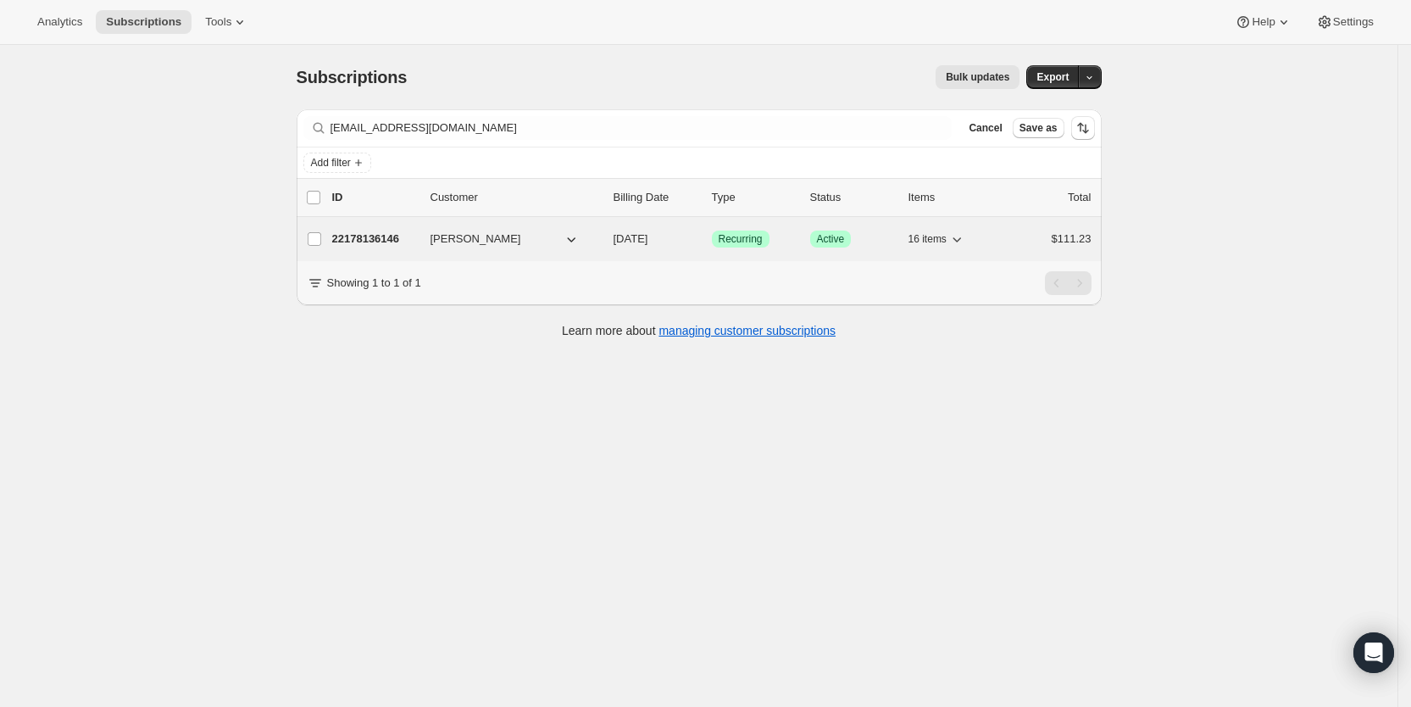
click at [648, 239] on span "[DATE]" at bounding box center [631, 238] width 35 height 13
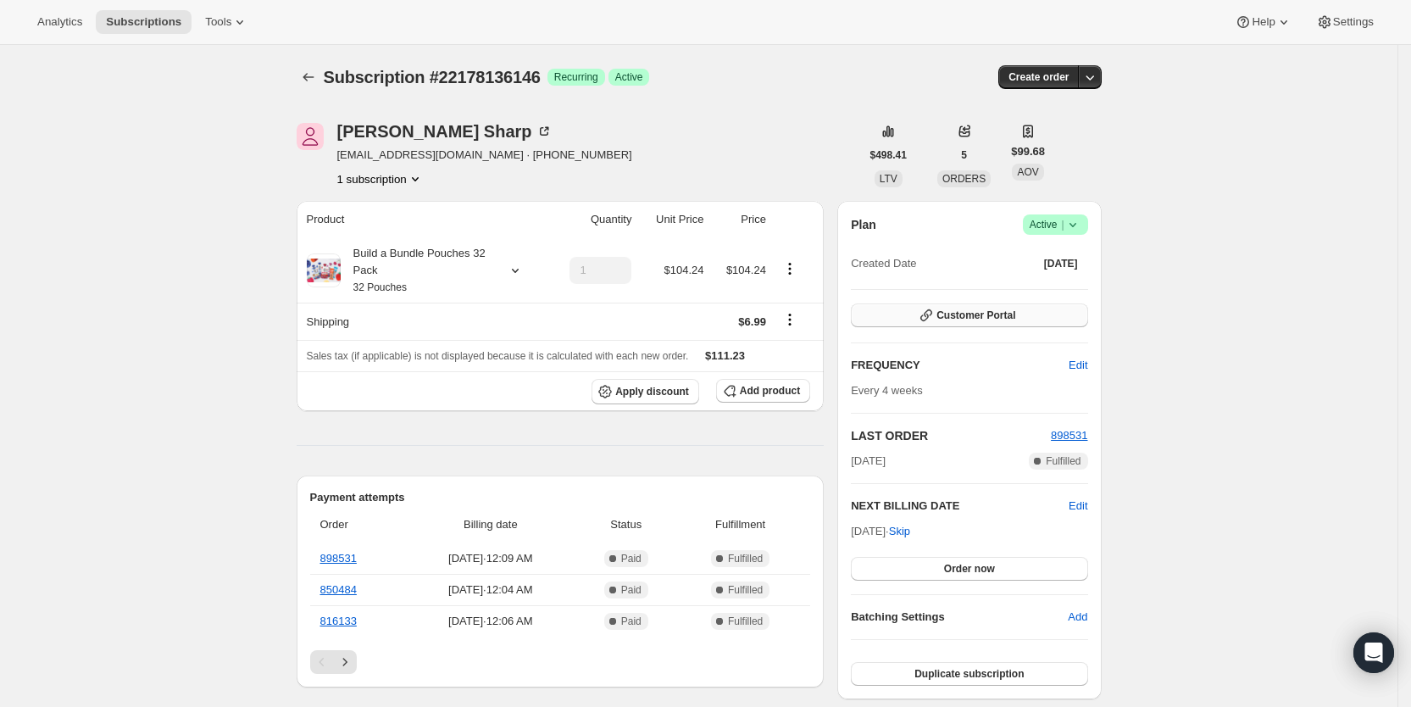
click at [1026, 313] on button "Customer Portal" at bounding box center [969, 315] width 236 height 24
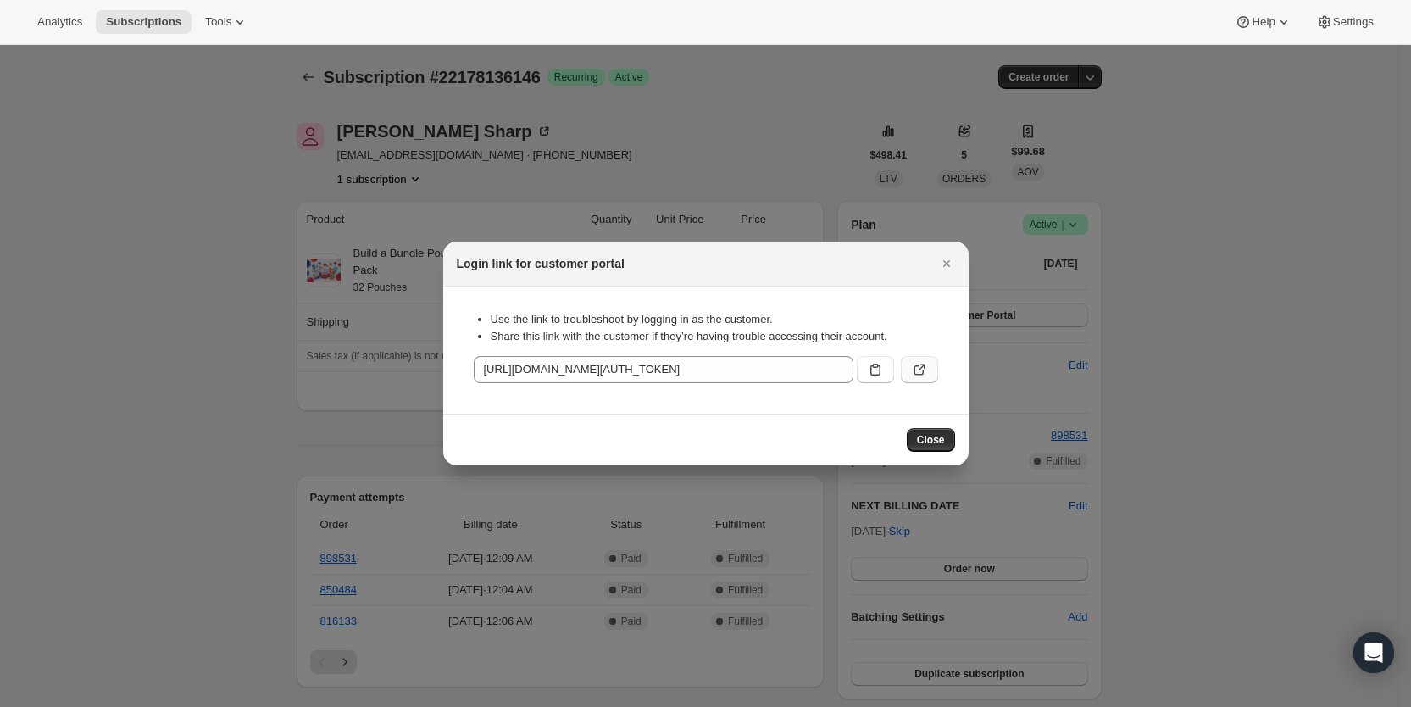
click at [924, 370] on icon ":rid3:" at bounding box center [919, 369] width 17 height 17
click at [944, 256] on icon "Close" at bounding box center [946, 263] width 17 height 17
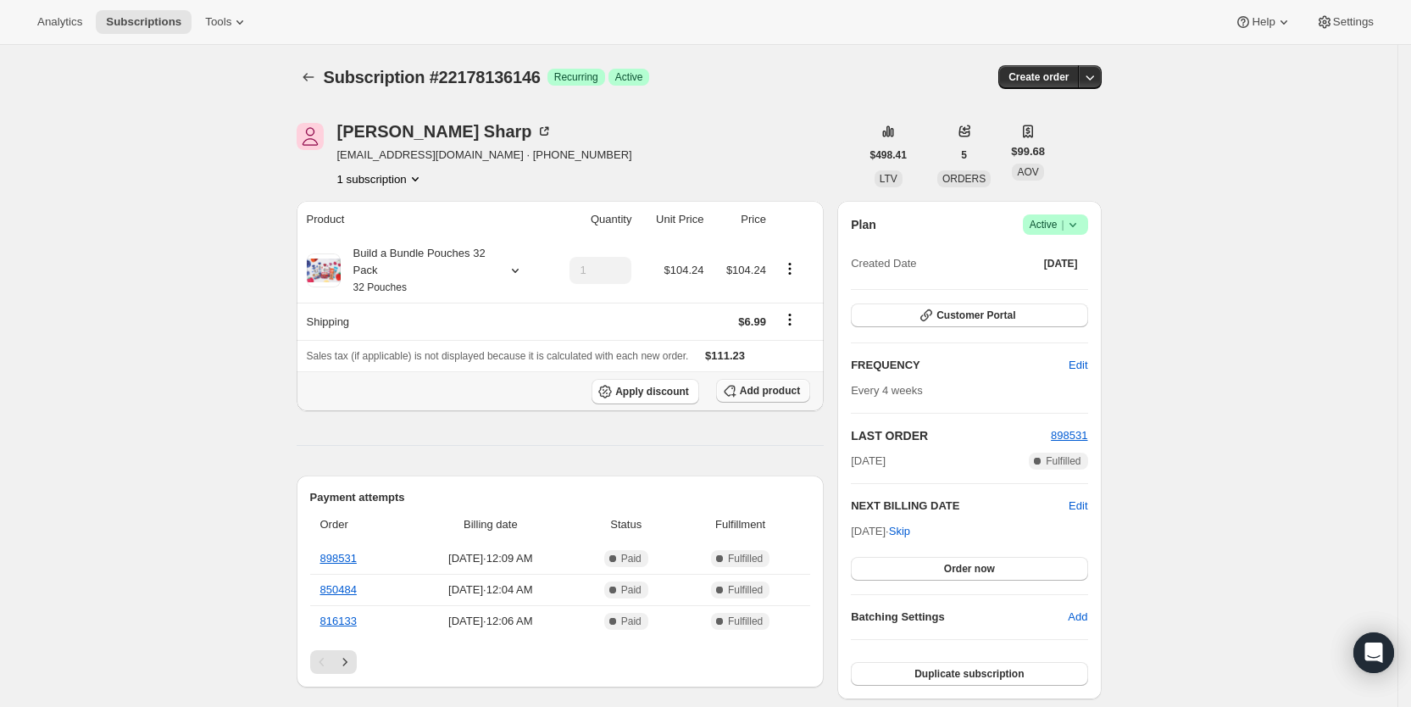
click at [755, 397] on button "Add product" at bounding box center [763, 391] width 94 height 24
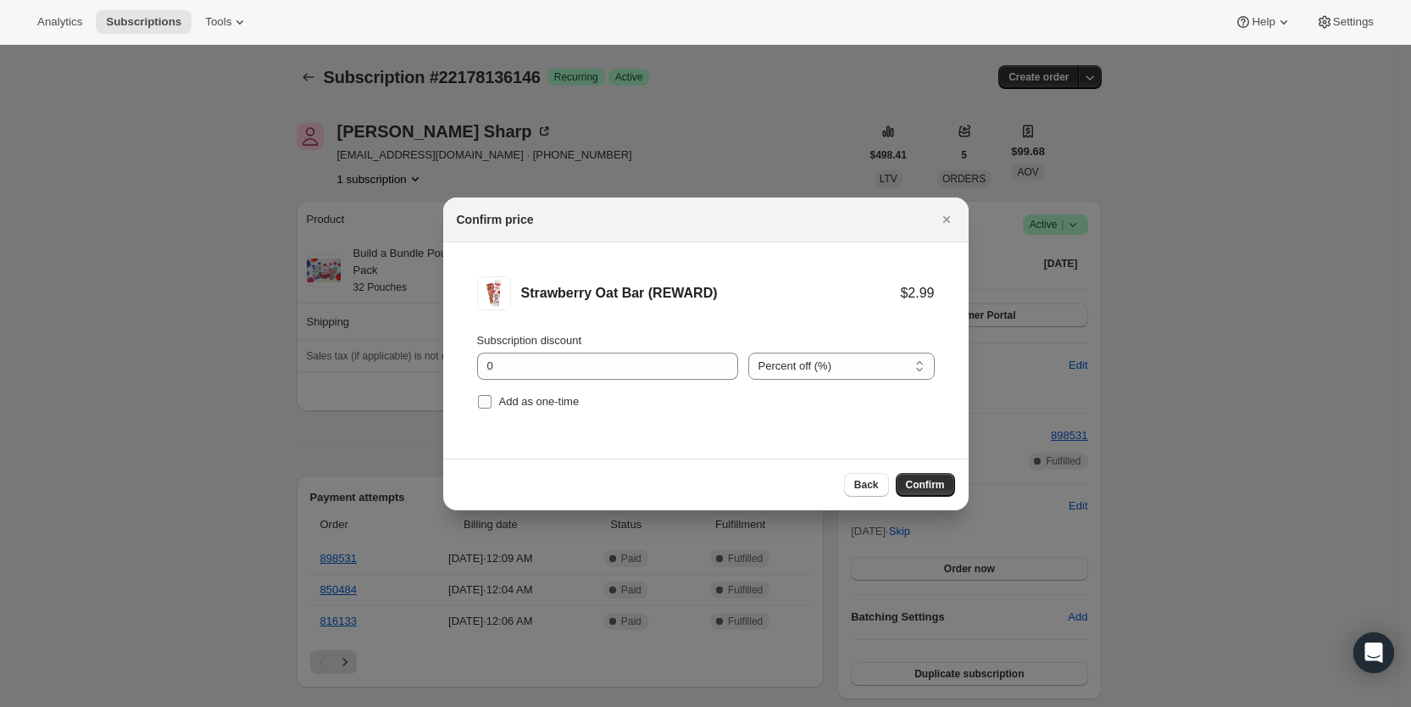
click at [495, 402] on label "Add as one-time" at bounding box center [528, 402] width 103 height 24
click at [492, 402] on input "Add as one-time" at bounding box center [485, 402] width 14 height 14
checkbox input "true"
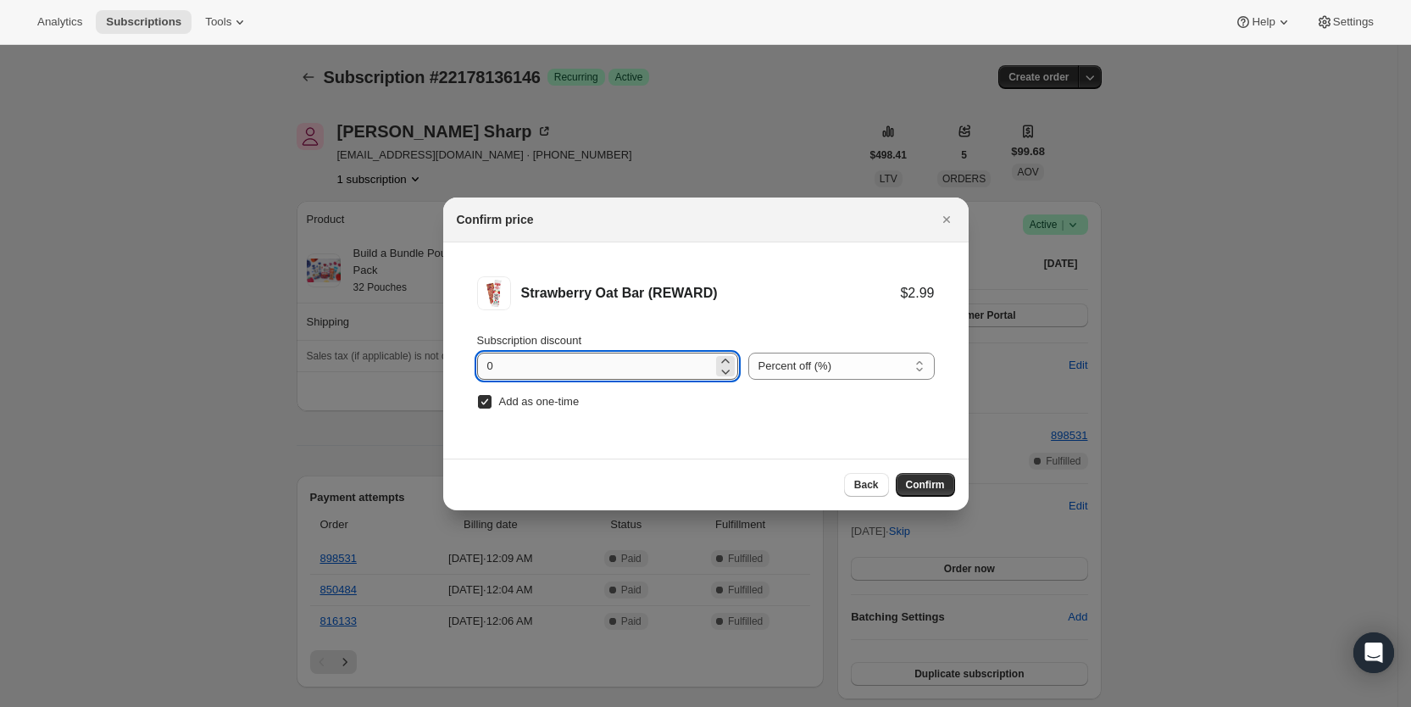
drag, startPoint x: 486, startPoint y: 366, endPoint x: 508, endPoint y: 367, distance: 22.9
click at [508, 367] on input "0" at bounding box center [595, 366] width 236 height 27
type input "100"
click at [912, 484] on span "Confirm" at bounding box center [925, 485] width 39 height 14
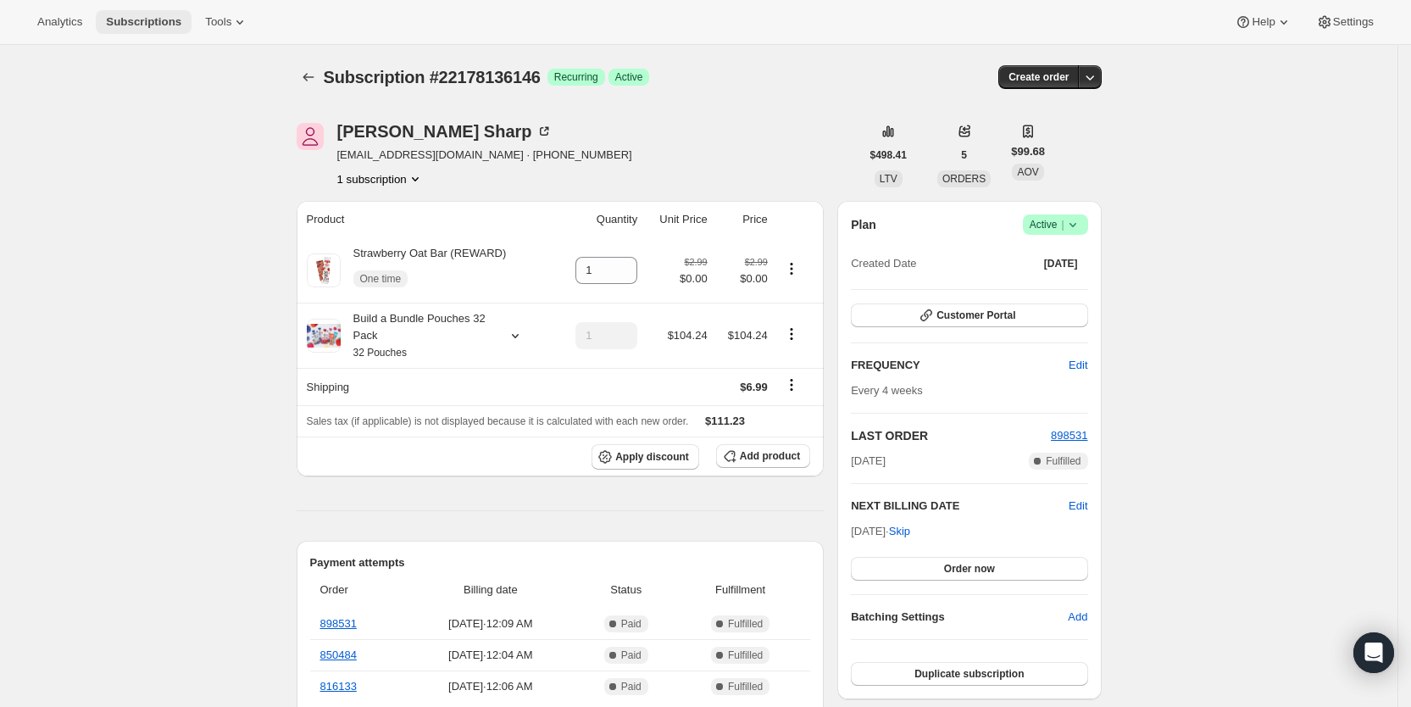
click at [153, 19] on span "Subscriptions" at bounding box center [143, 22] width 75 height 14
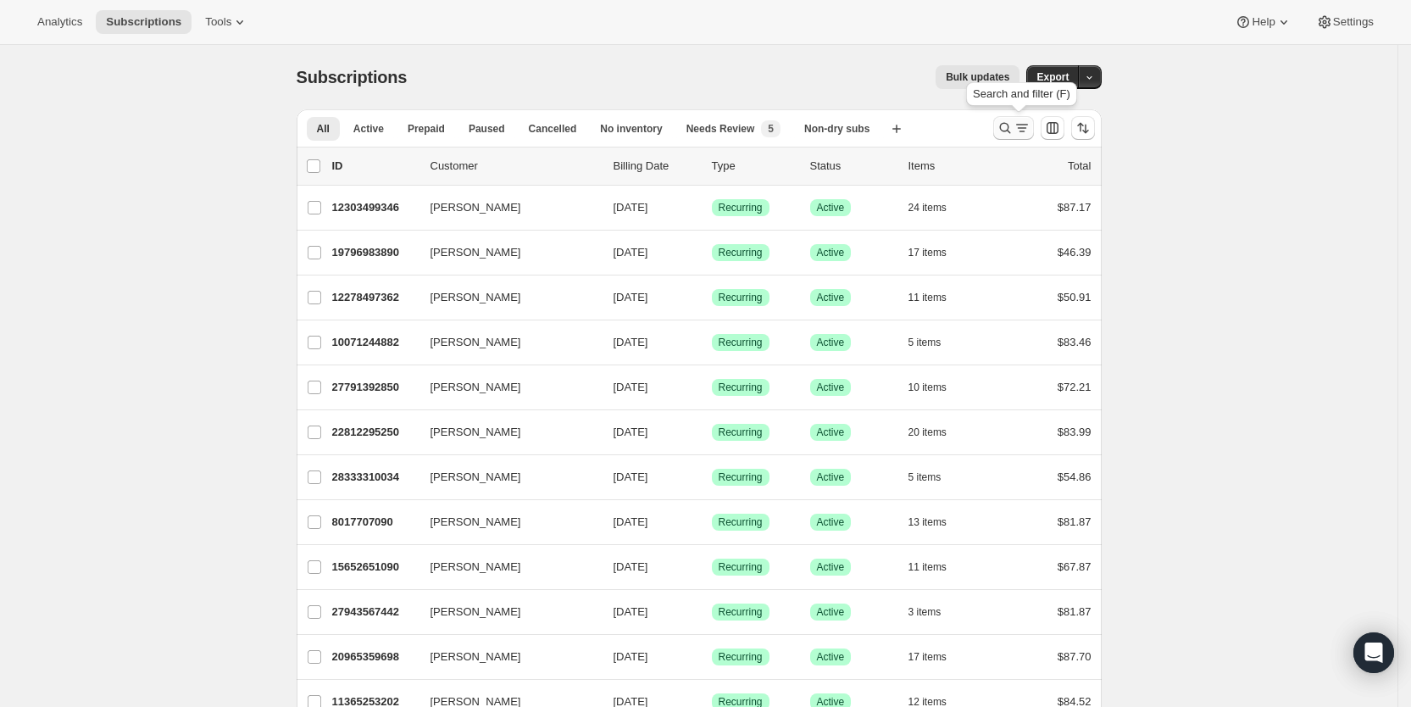
click at [1014, 131] on icon "Search and filter results" at bounding box center [1005, 127] width 17 height 17
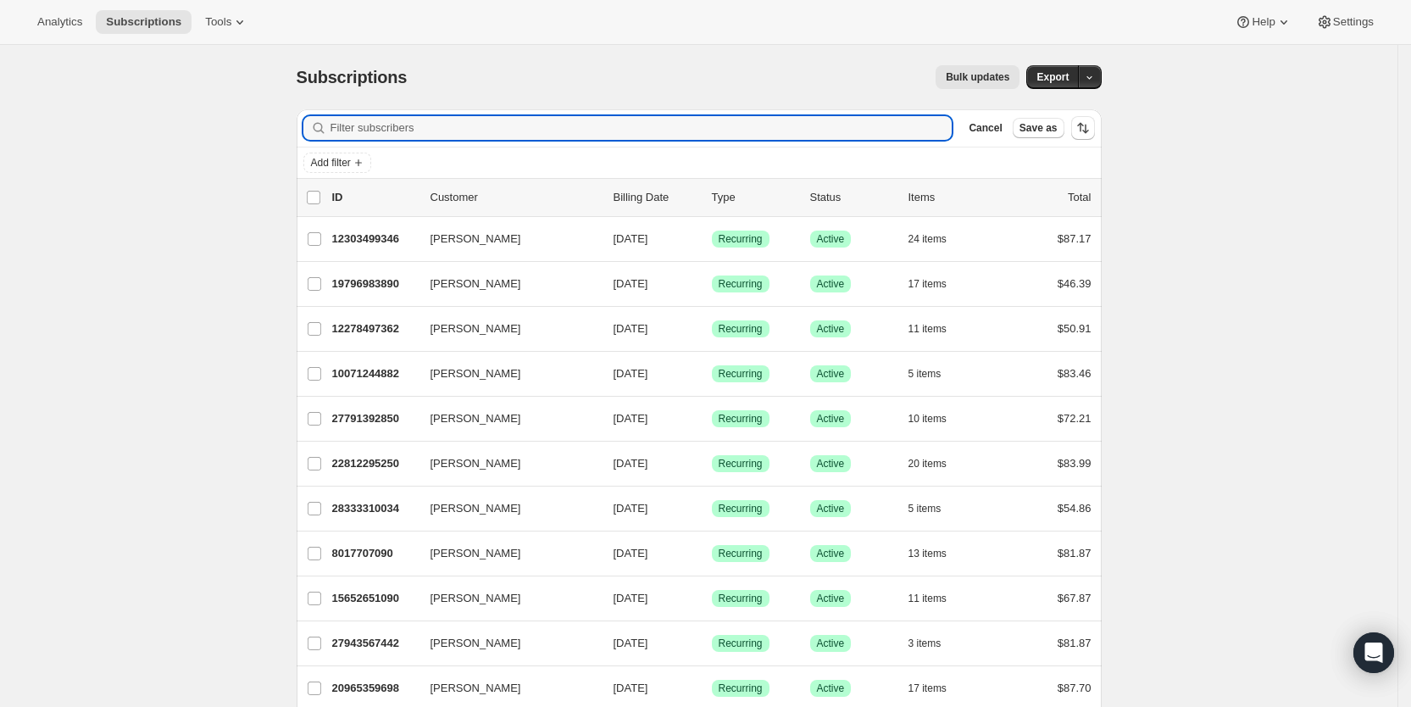
paste input "[EMAIL_ADDRESS][DOMAIN_NAME]"
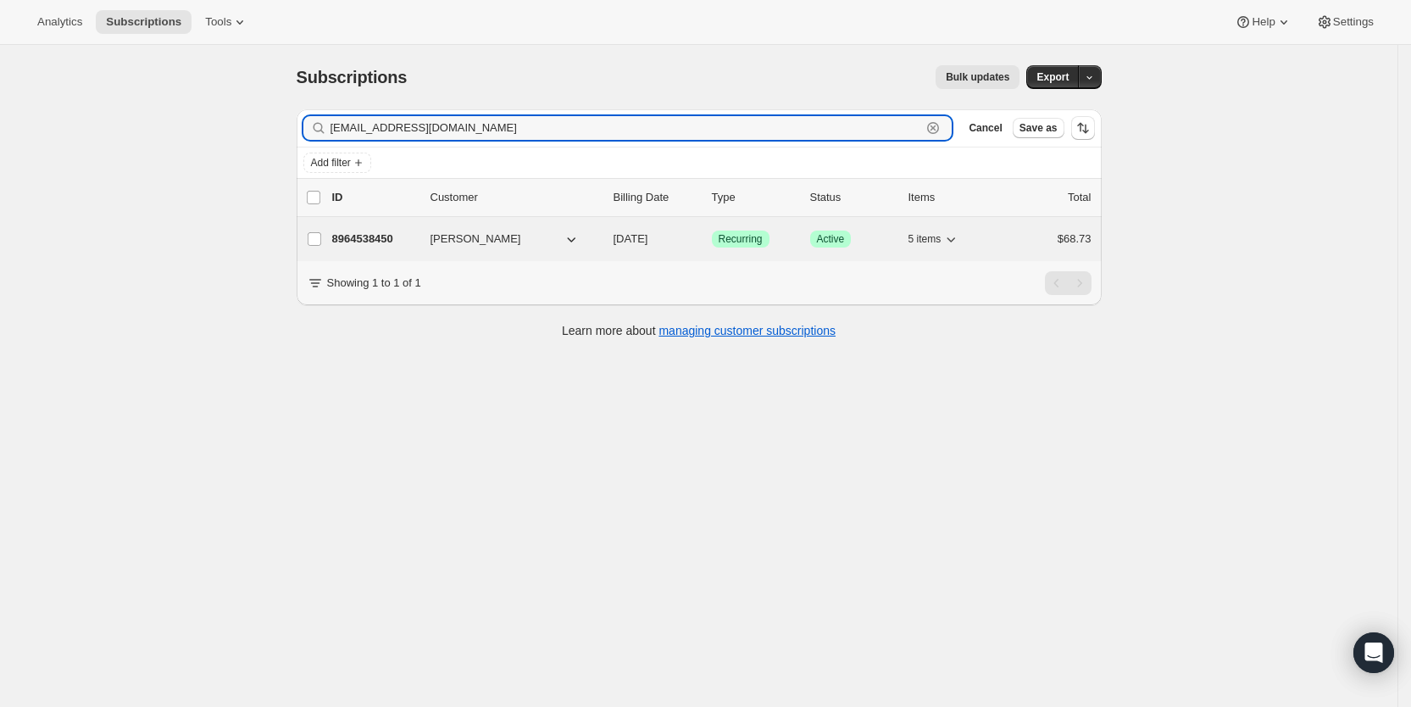
type input "[EMAIL_ADDRESS][DOMAIN_NAME]"
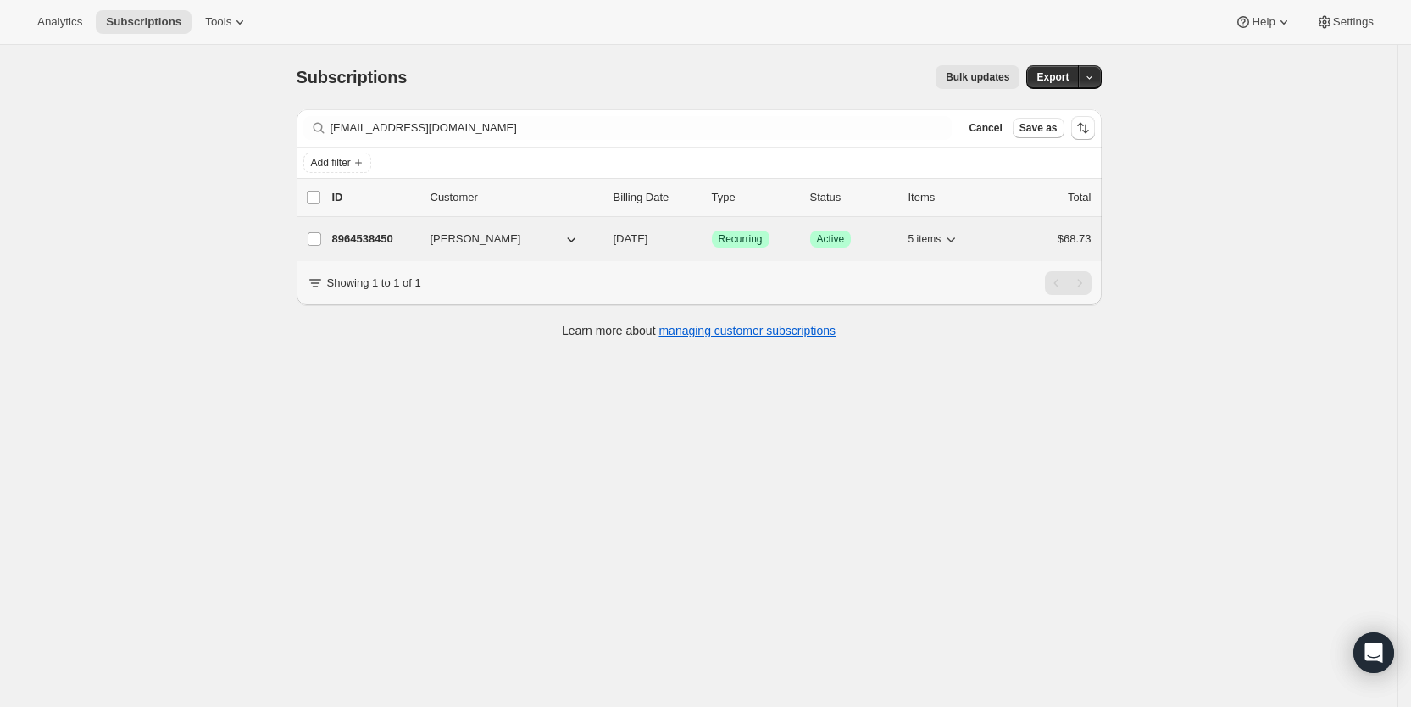
click at [648, 241] on span "[DATE]" at bounding box center [631, 238] width 35 height 13
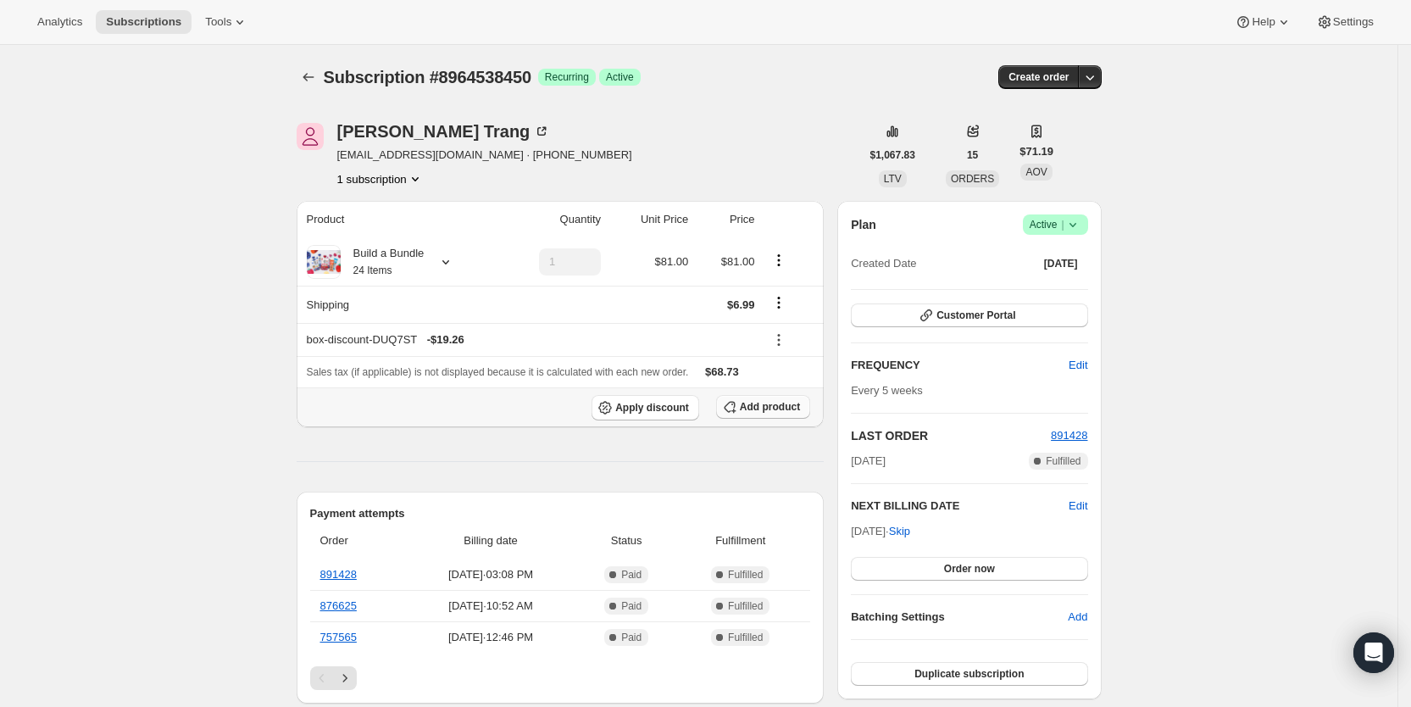
click at [786, 405] on span "Add product" at bounding box center [770, 407] width 60 height 14
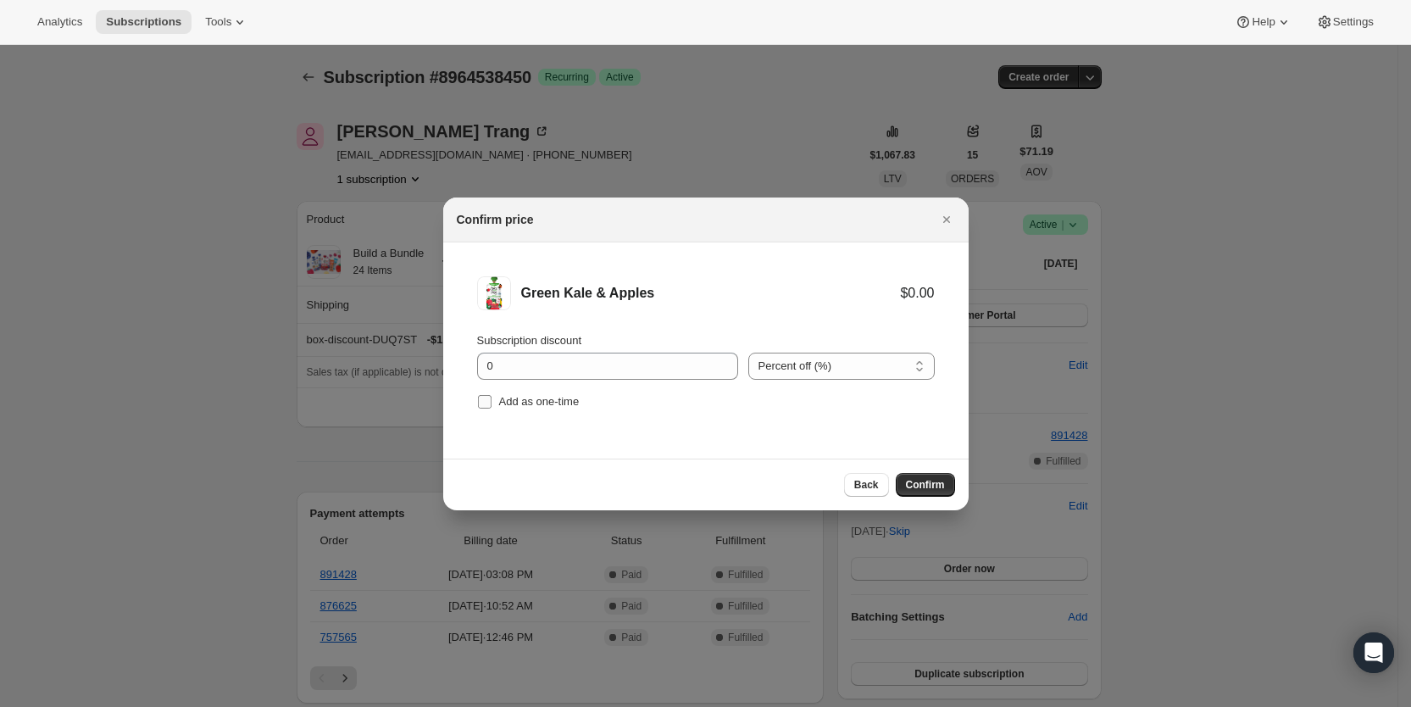
drag, startPoint x: 492, startPoint y: 400, endPoint x: 759, endPoint y: 456, distance: 273.6
click at [492, 400] on span ":rj0l:" at bounding box center [484, 401] width 15 height 15
click at [492, 400] on input "Add as one-time" at bounding box center [485, 402] width 14 height 14
checkbox input "true"
click at [908, 486] on span "Confirm" at bounding box center [925, 485] width 39 height 14
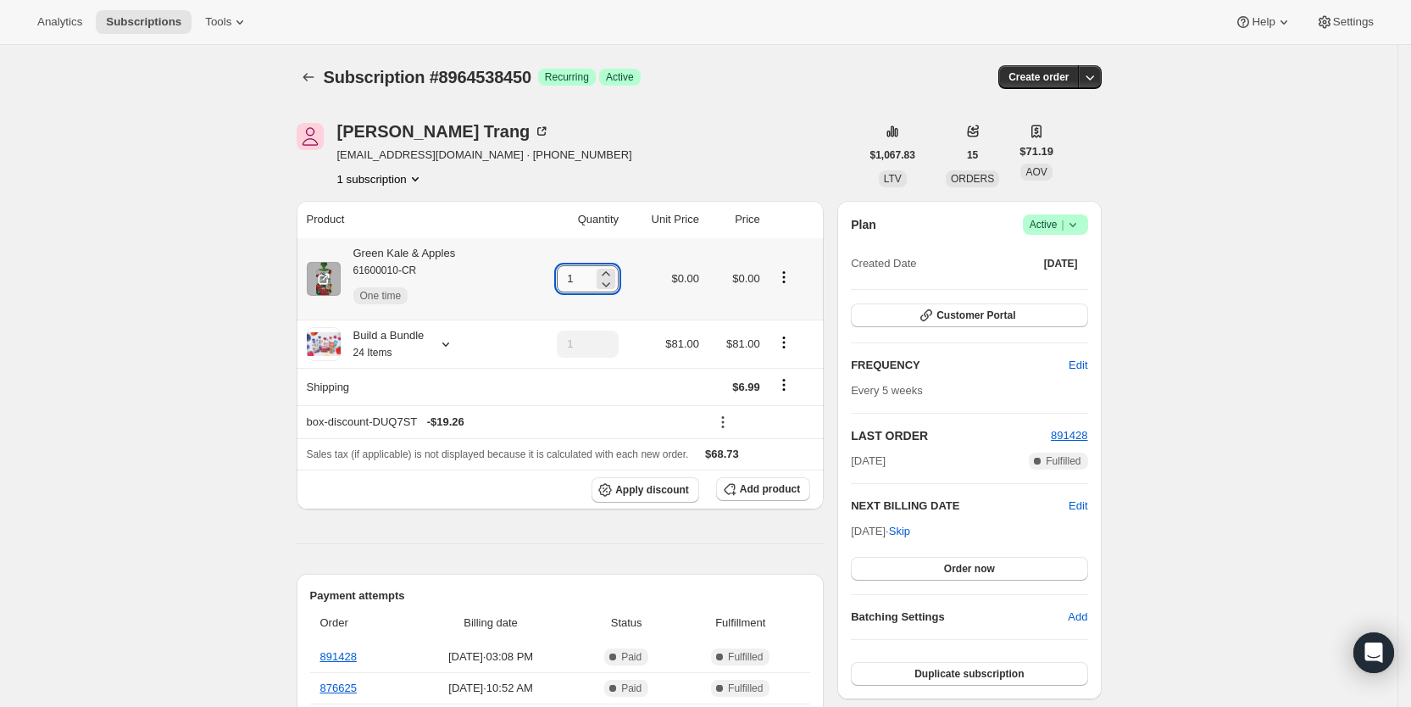
drag, startPoint x: 569, startPoint y: 274, endPoint x: 582, endPoint y: 276, distance: 13.8
click at [582, 276] on input "1" at bounding box center [575, 278] width 36 height 27
type input "4"
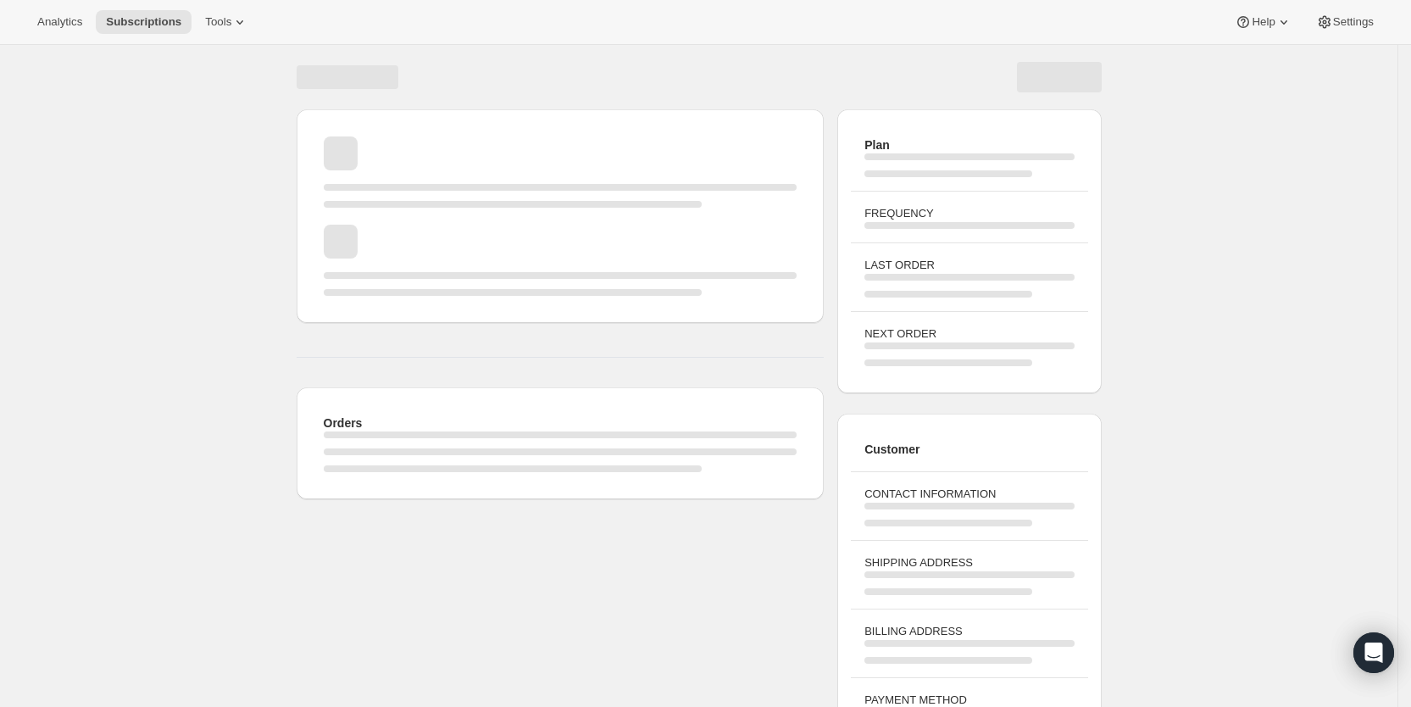
click at [806, 57] on div "Page loading" at bounding box center [699, 77] width 805 height 64
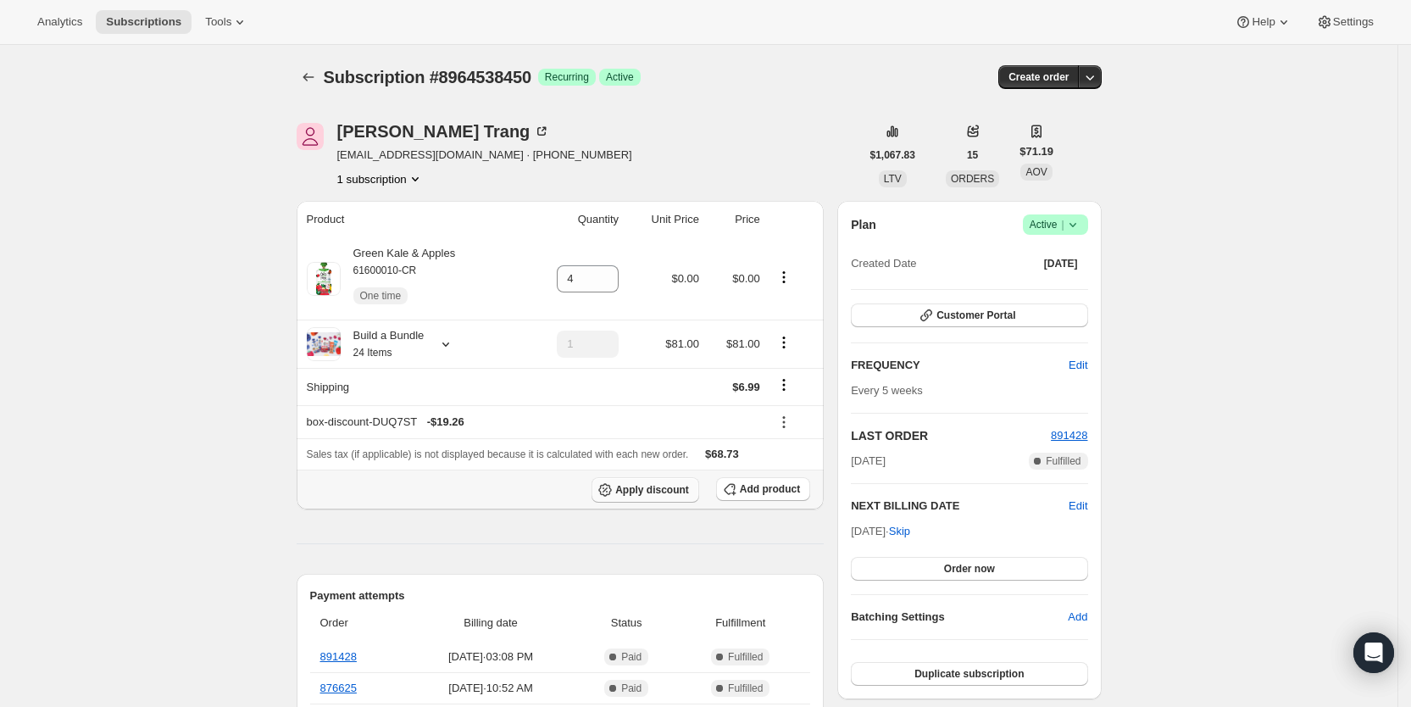
click at [673, 493] on span "Apply discount" at bounding box center [652, 490] width 74 height 14
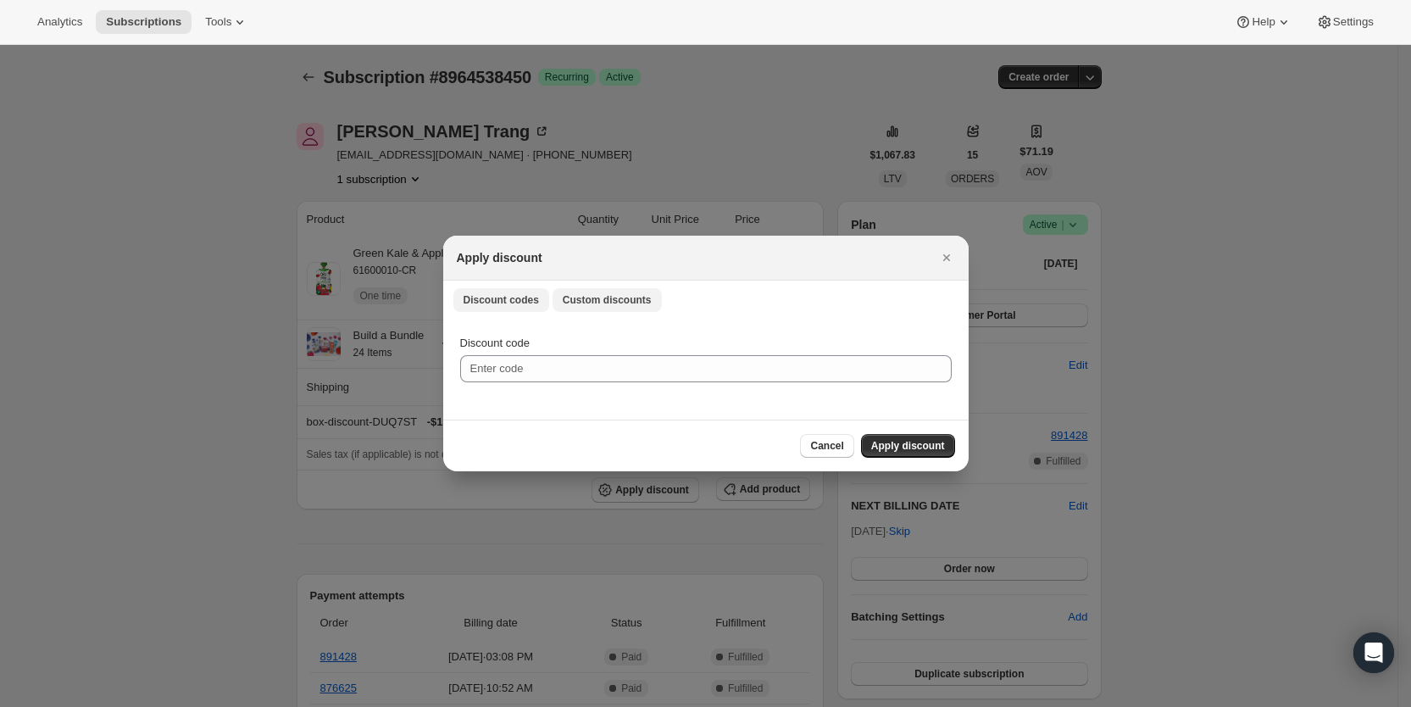
click at [616, 306] on span "Custom discounts" at bounding box center [607, 300] width 89 height 14
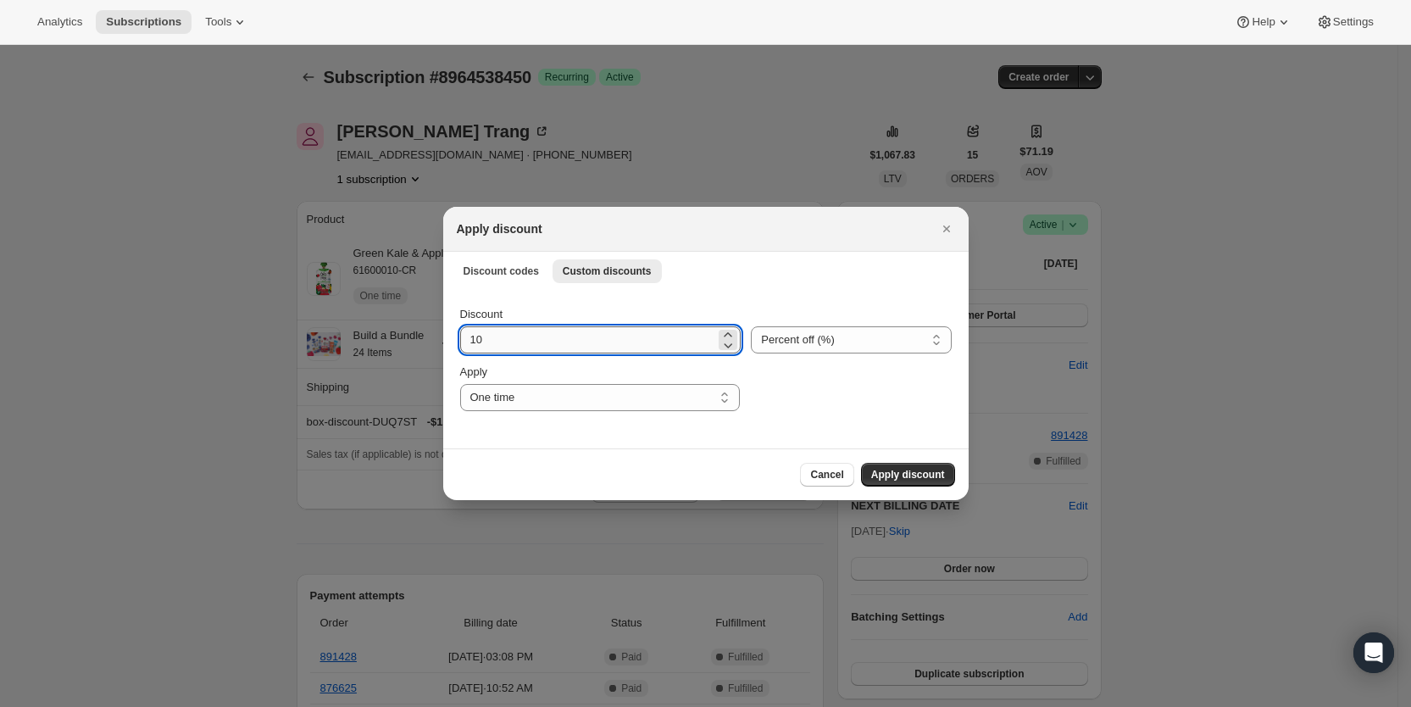
drag, startPoint x: 525, startPoint y: 342, endPoint x: 464, endPoint y: 347, distance: 61.2
click at [464, 347] on input "10" at bounding box center [588, 339] width 256 height 27
type input "25"
click at [903, 474] on span "Apply discount" at bounding box center [908, 475] width 74 height 14
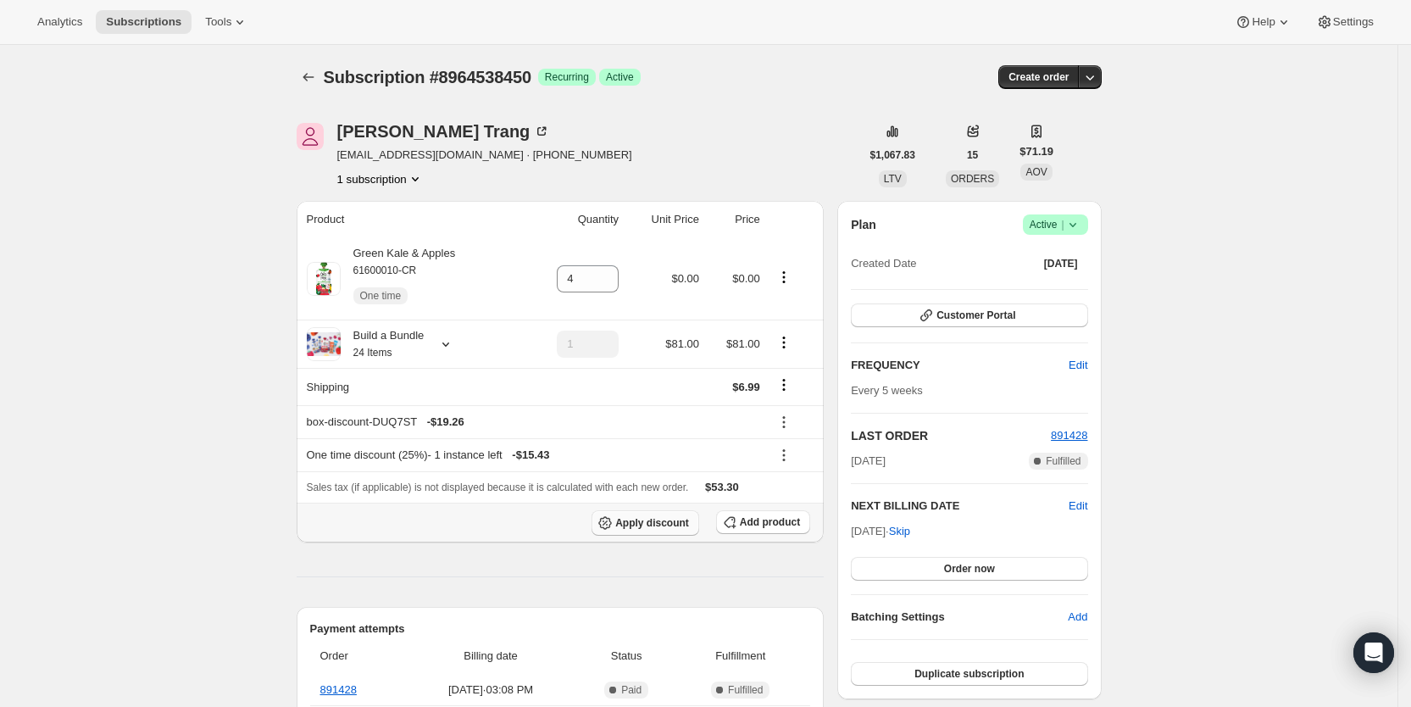
click at [681, 518] on span "Apply discount" at bounding box center [652, 523] width 74 height 14
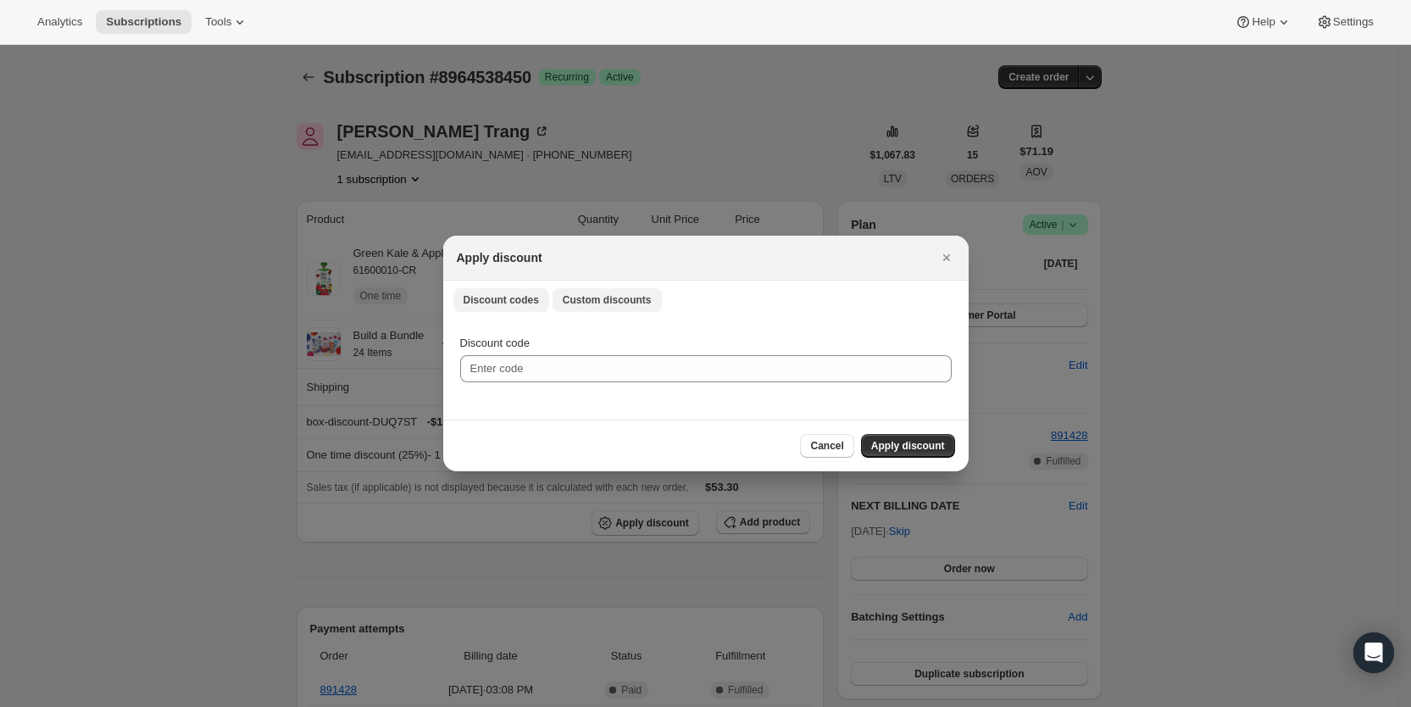
click at [610, 302] on span "Custom discounts" at bounding box center [607, 300] width 89 height 14
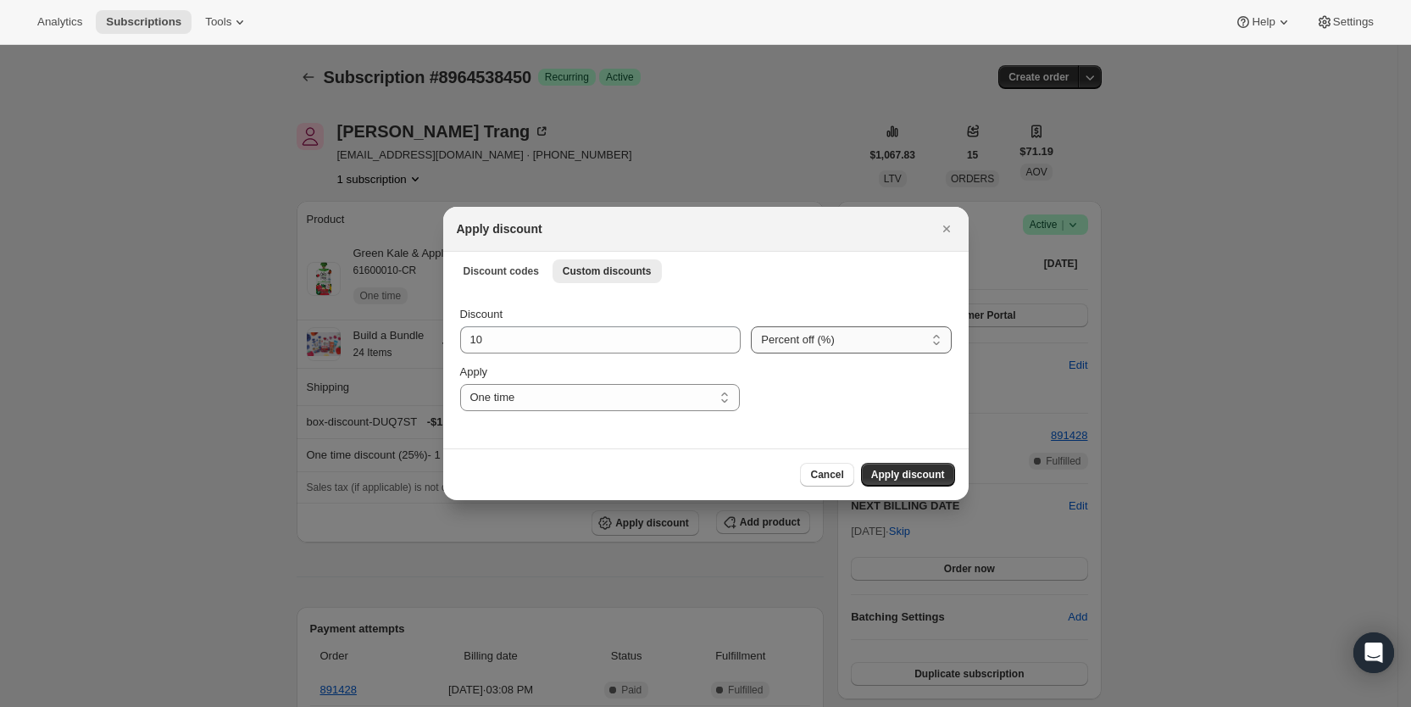
click at [827, 347] on select "Percent off (%) Amount off ($)" at bounding box center [851, 339] width 200 height 27
select select "fixed"
click at [751, 326] on select "Percent off (%) Amount off ($)" at bounding box center [851, 339] width 200 height 27
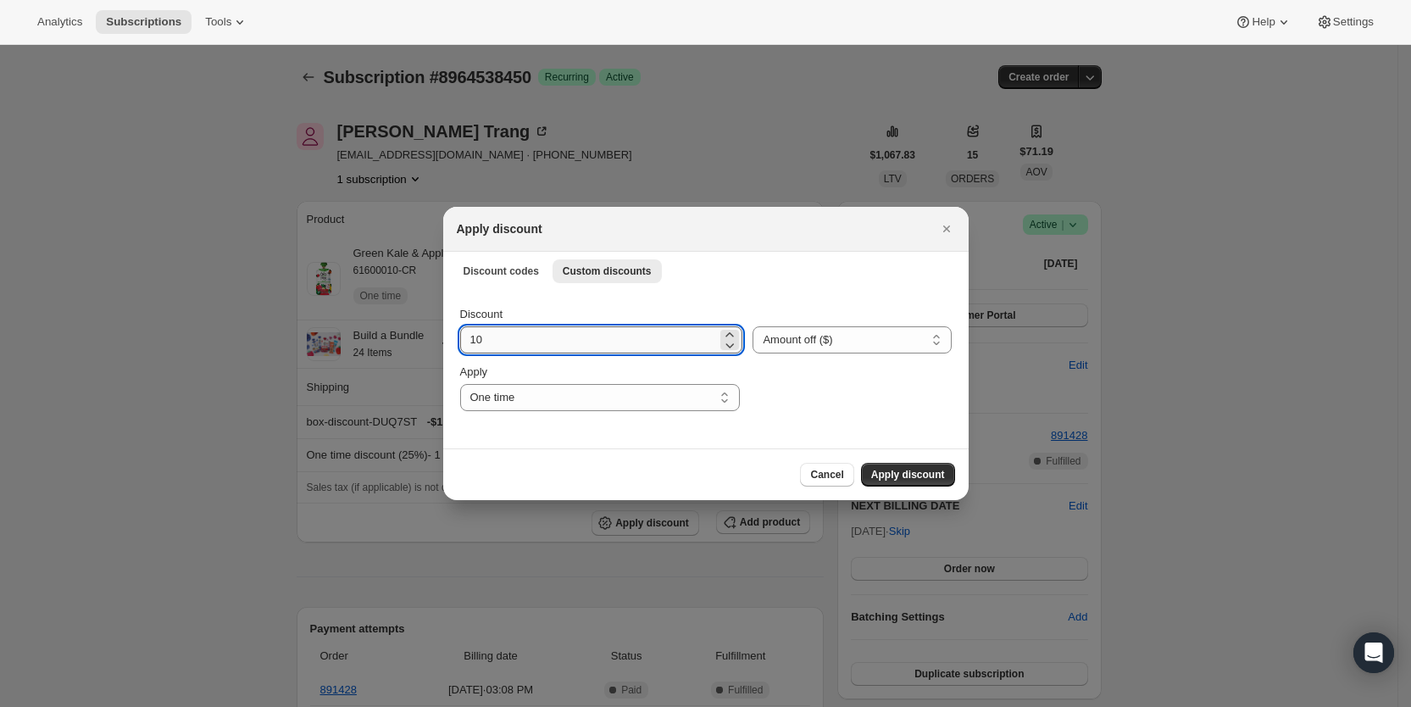
drag, startPoint x: 517, startPoint y: 344, endPoint x: 462, endPoint y: 344, distance: 55.1
click at [462, 344] on input "10" at bounding box center [589, 339] width 258 height 27
type input "6.99"
click at [892, 470] on span "Apply discount" at bounding box center [908, 475] width 74 height 14
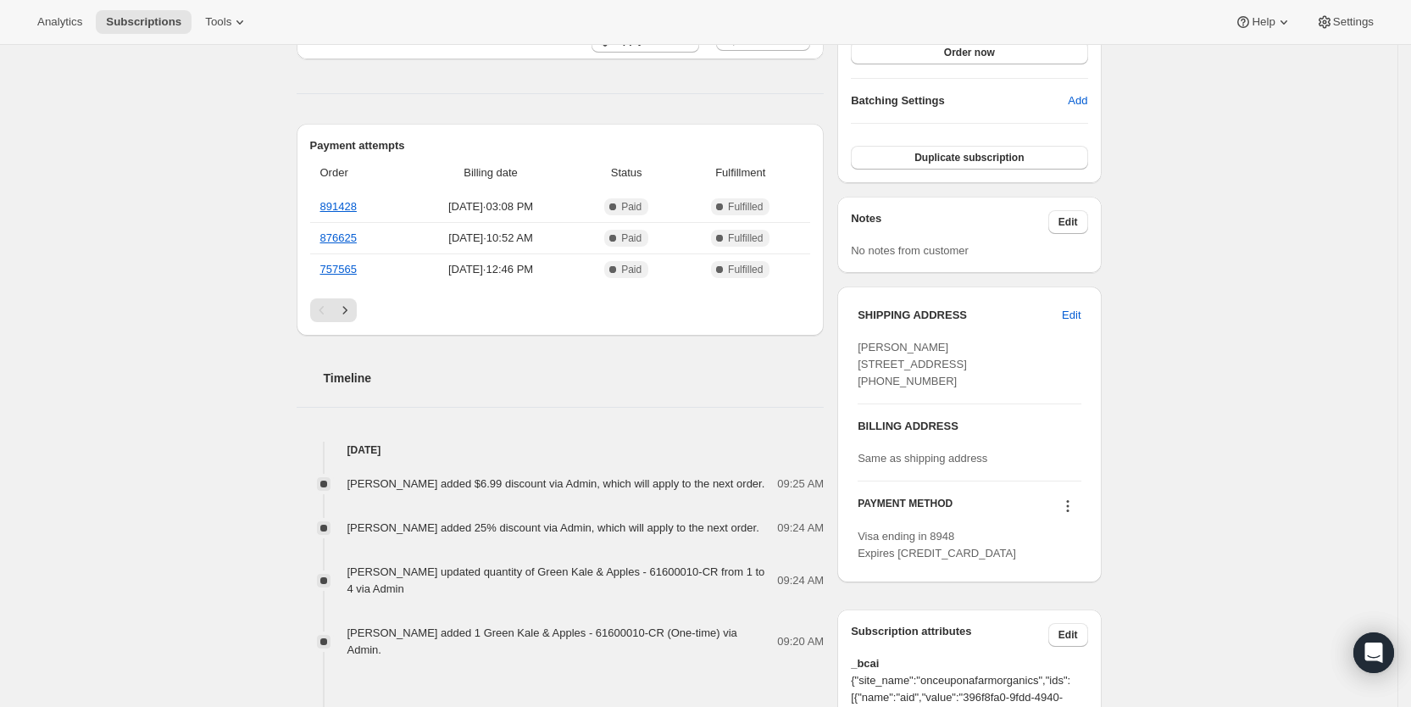
scroll to position [519, 0]
